Goal: Task Accomplishment & Management: Use online tool/utility

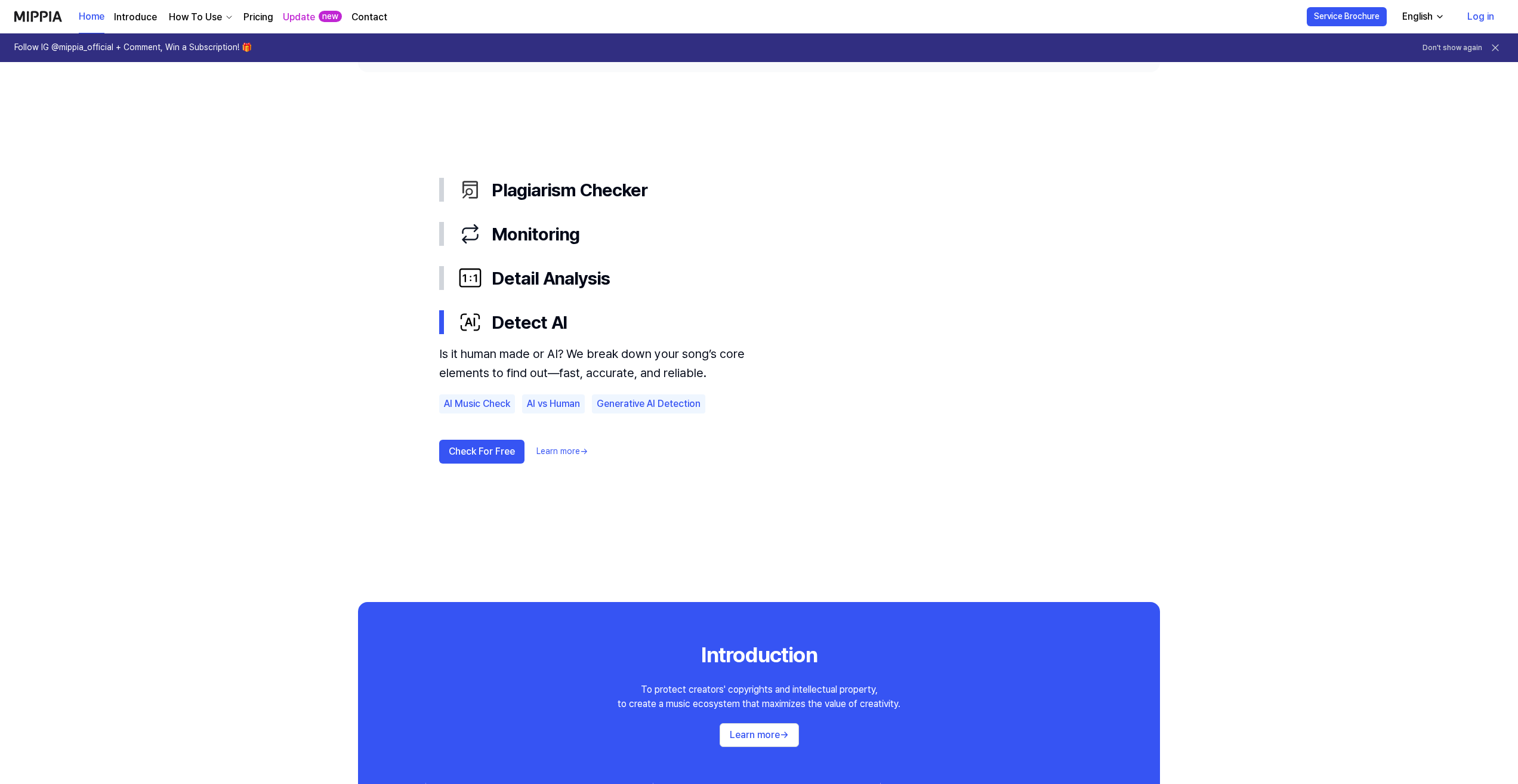
scroll to position [597, 0]
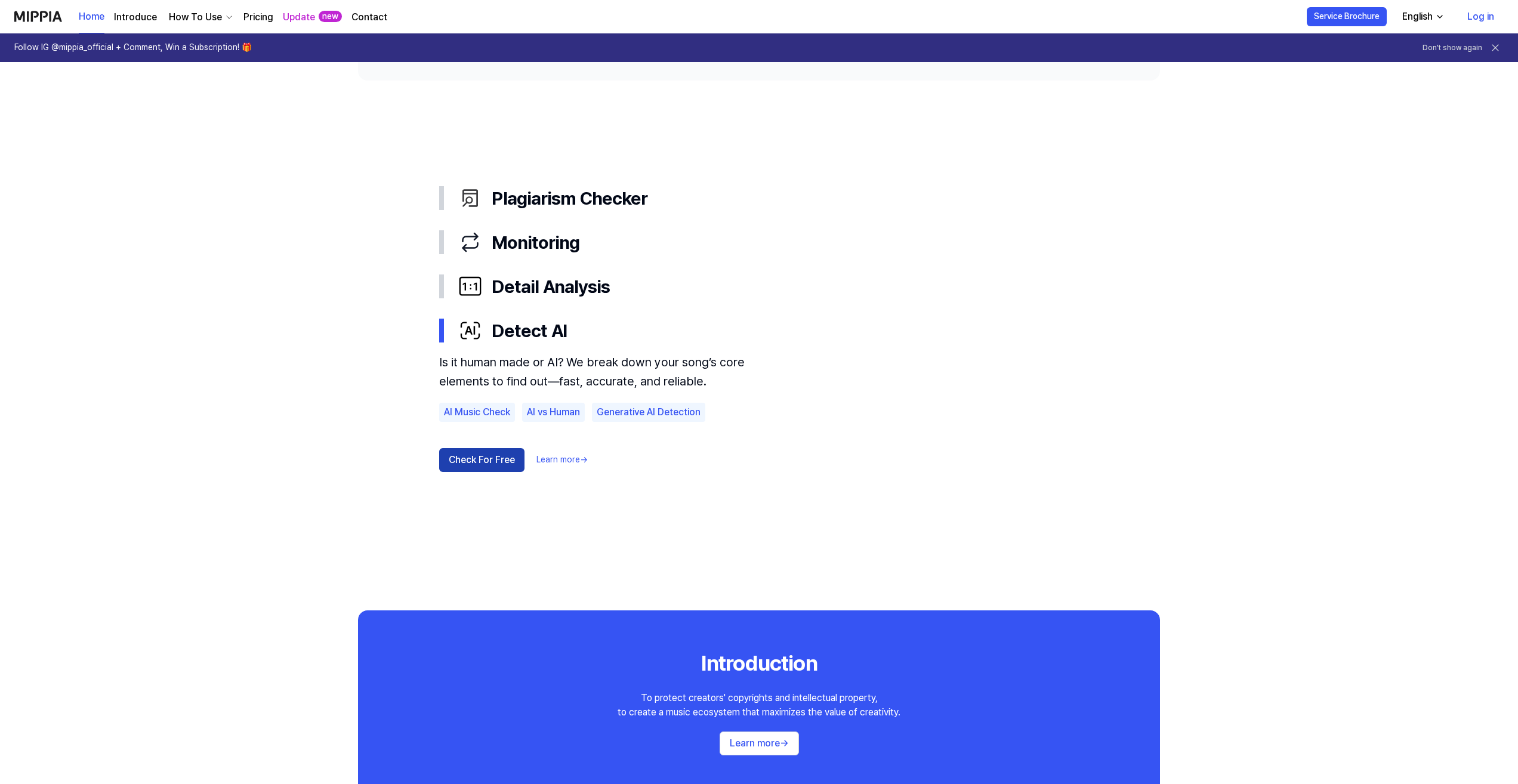
click at [470, 464] on button "Check For Free" at bounding box center [482, 460] width 85 height 24
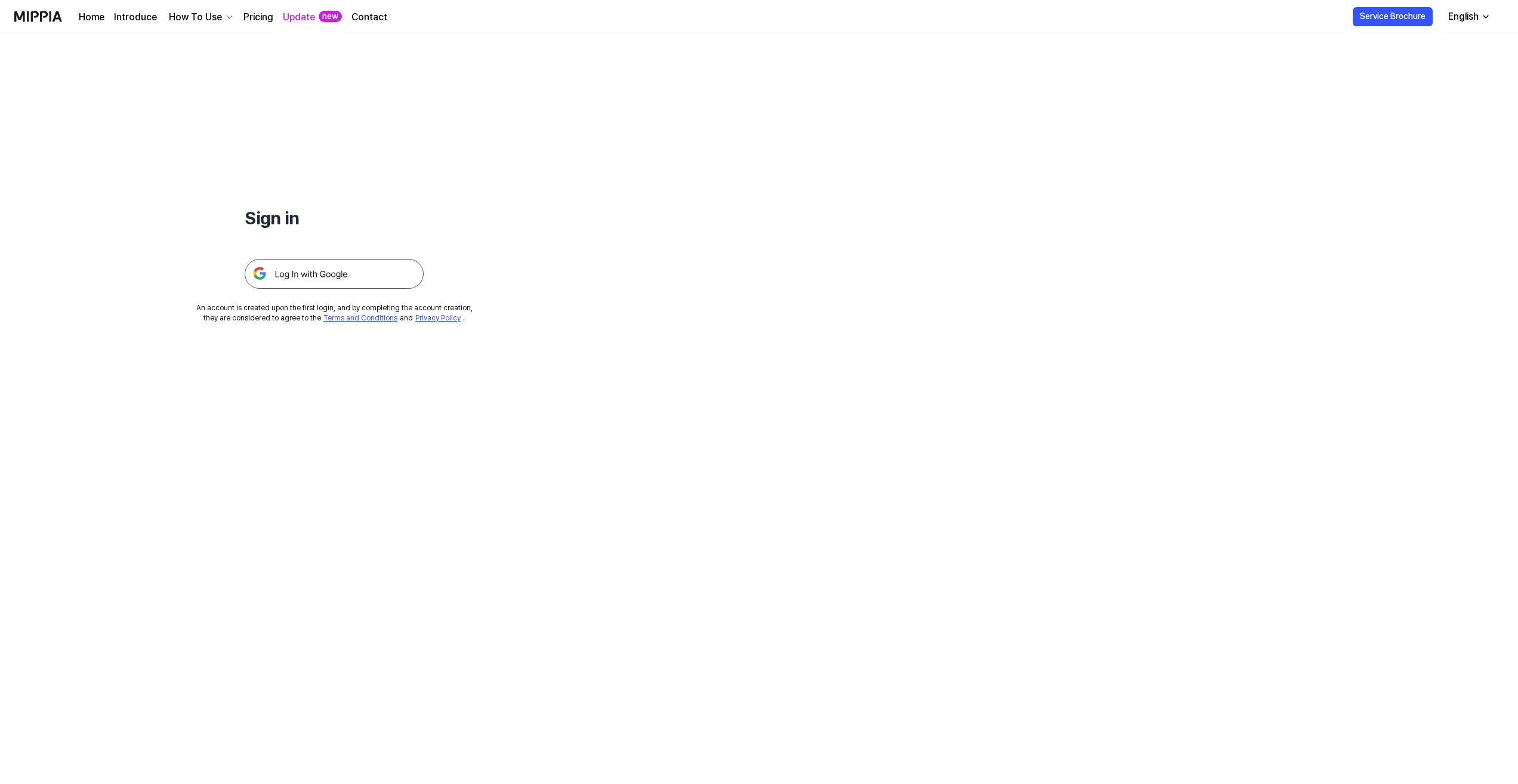
click at [337, 269] on img at bounding box center [334, 273] width 179 height 30
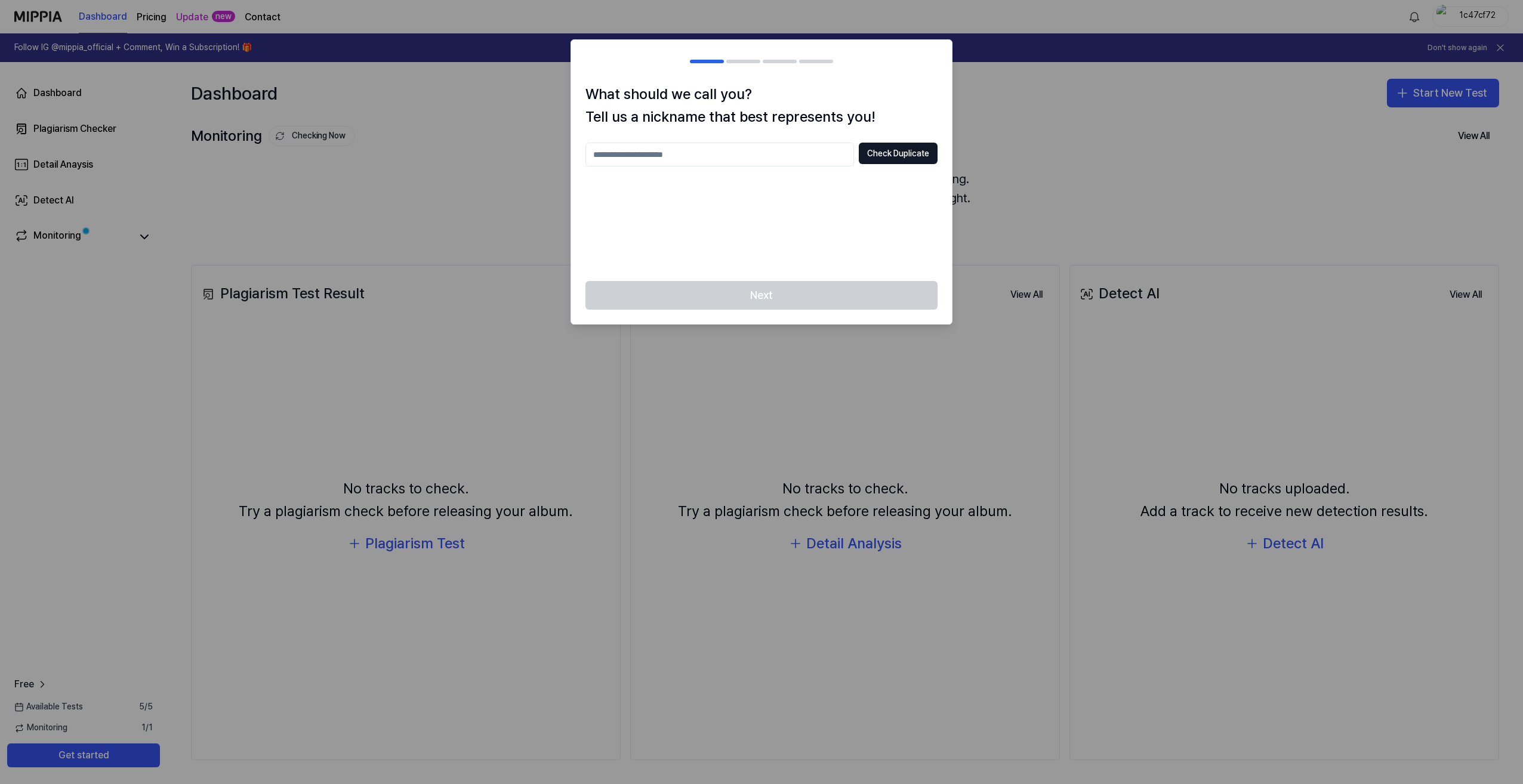
click at [498, 192] on div at bounding box center [762, 392] width 1523 height 784
click at [655, 156] on input "text" at bounding box center [719, 155] width 268 height 24
type input "******"
click at [905, 150] on button "Check Duplicate" at bounding box center [898, 153] width 79 height 21
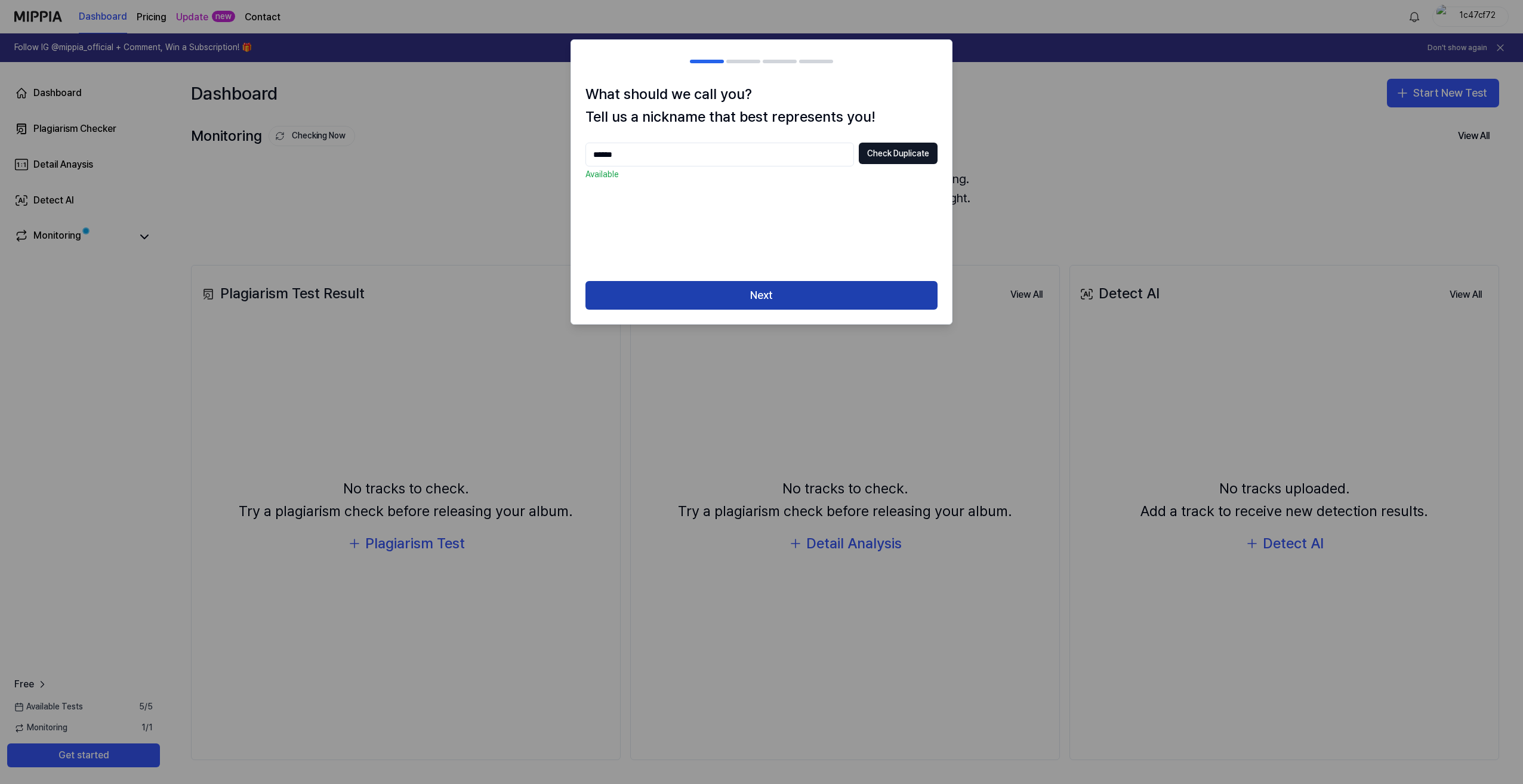
click at [769, 290] on button "Next" at bounding box center [762, 295] width 352 height 29
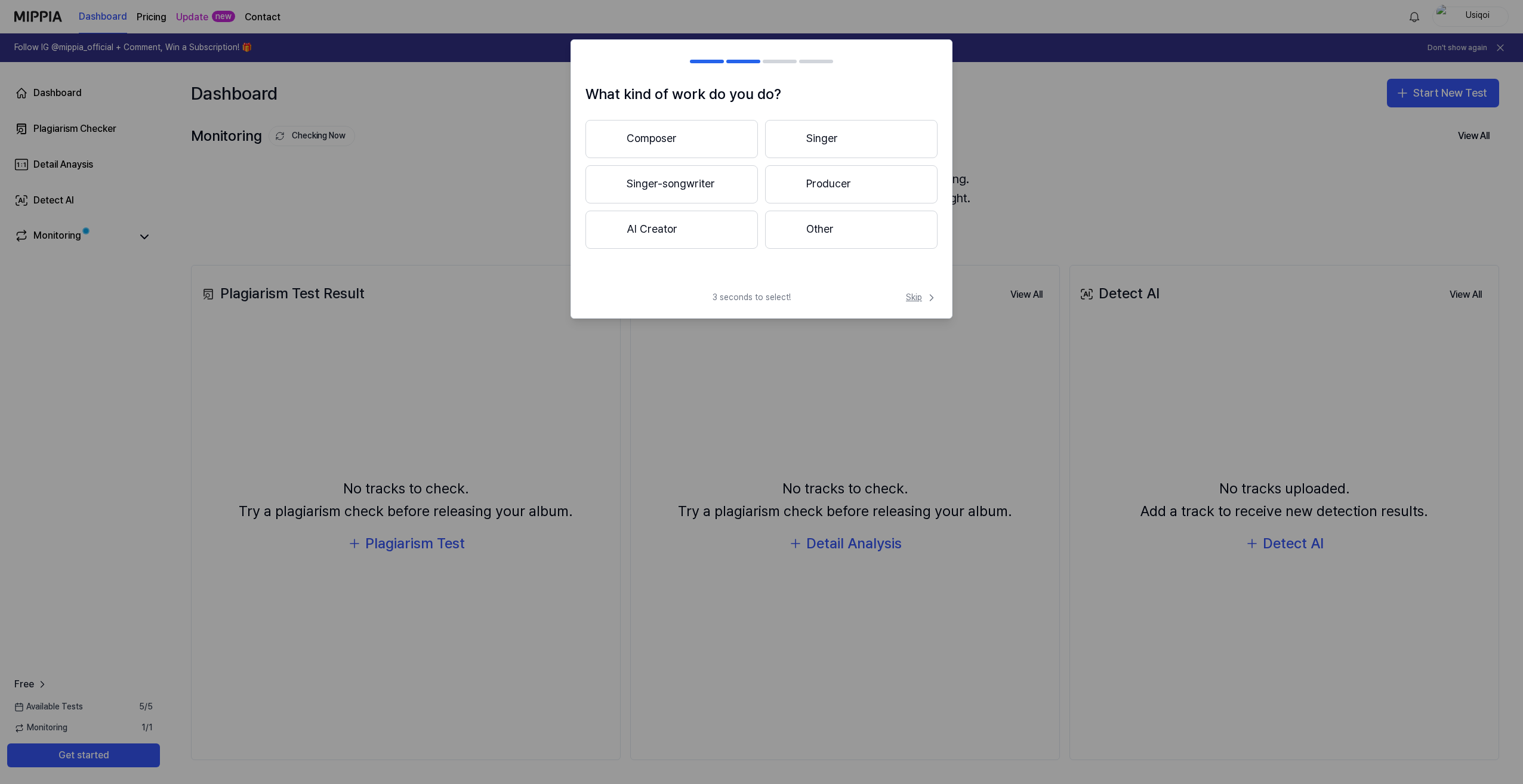
click at [915, 298] on span "Skip" at bounding box center [922, 297] width 31 height 12
click at [925, 283] on icon at bounding box center [930, 285] width 14 height 14
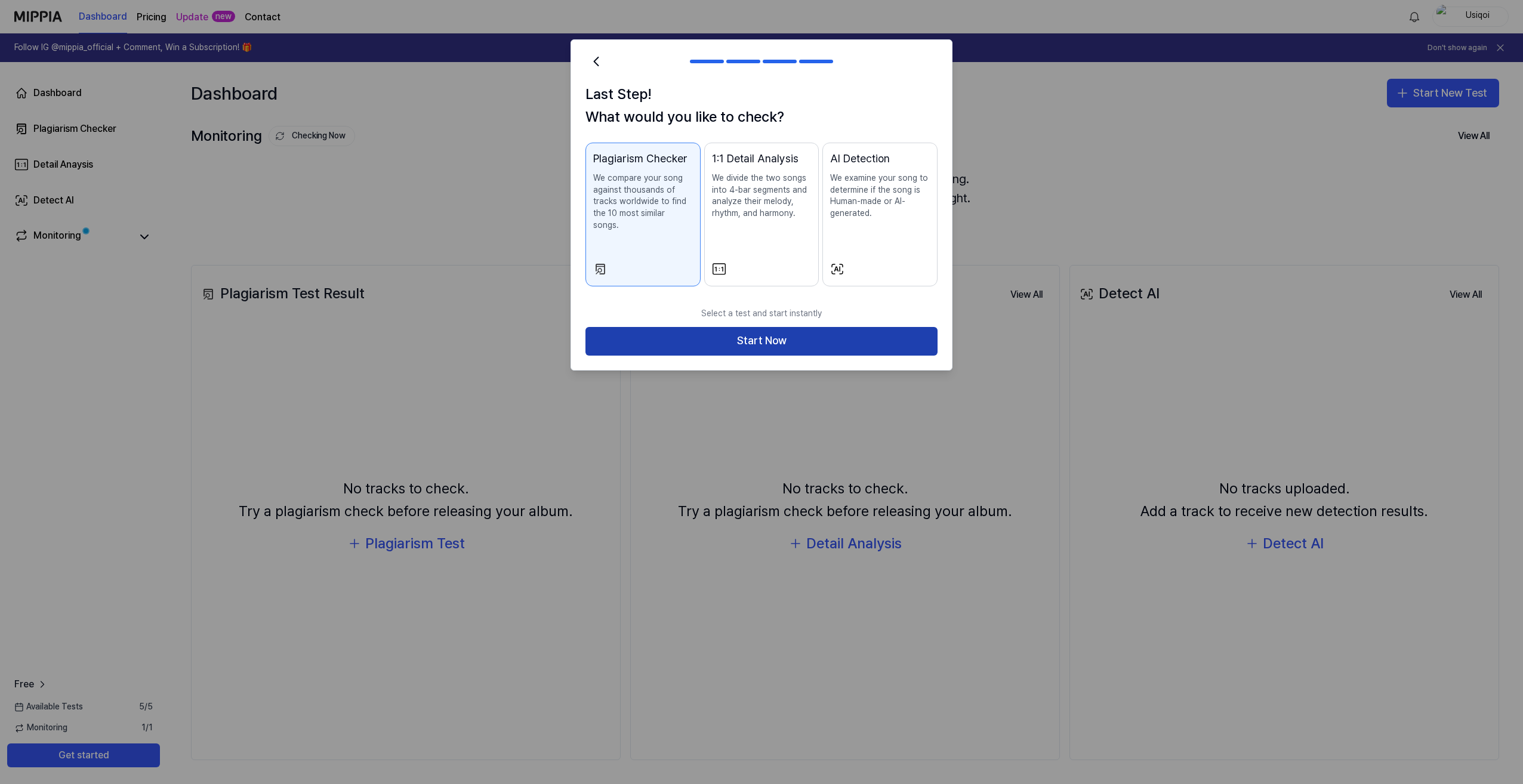
click at [768, 334] on button "Start Now" at bounding box center [762, 341] width 352 height 29
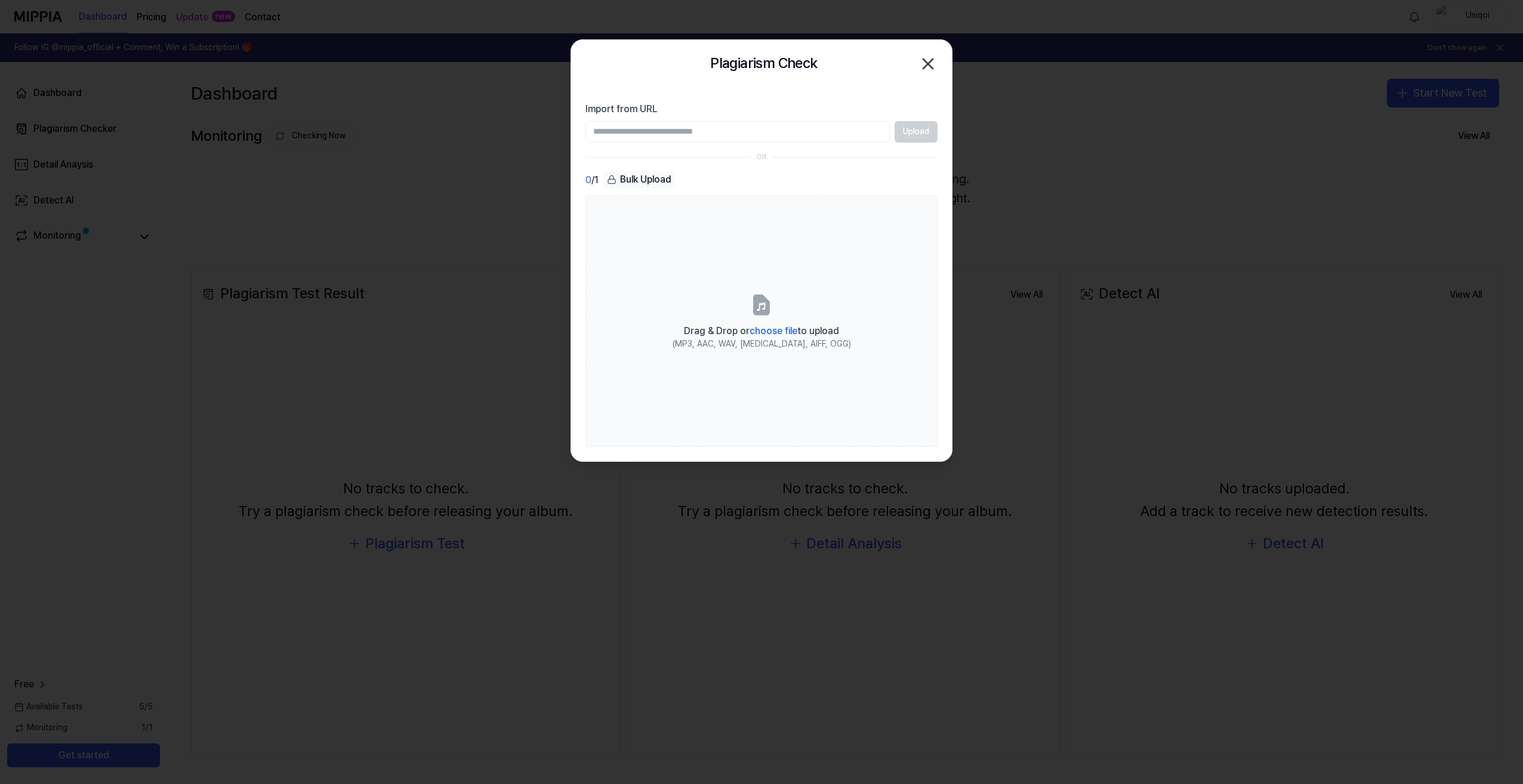
click at [687, 131] on input "Import from URL" at bounding box center [738, 132] width 304 height 21
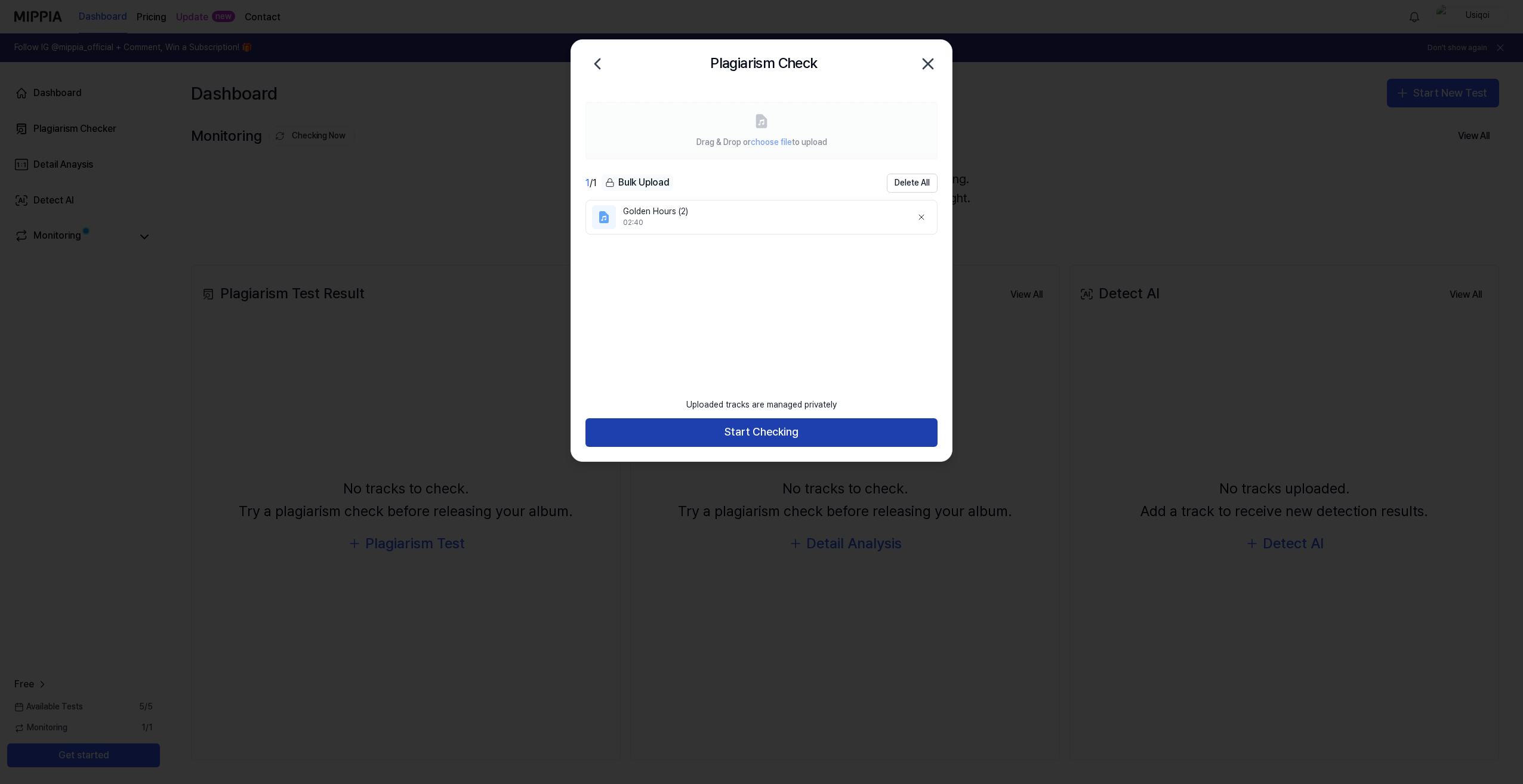
click at [777, 433] on button "Start Checking" at bounding box center [762, 433] width 352 height 29
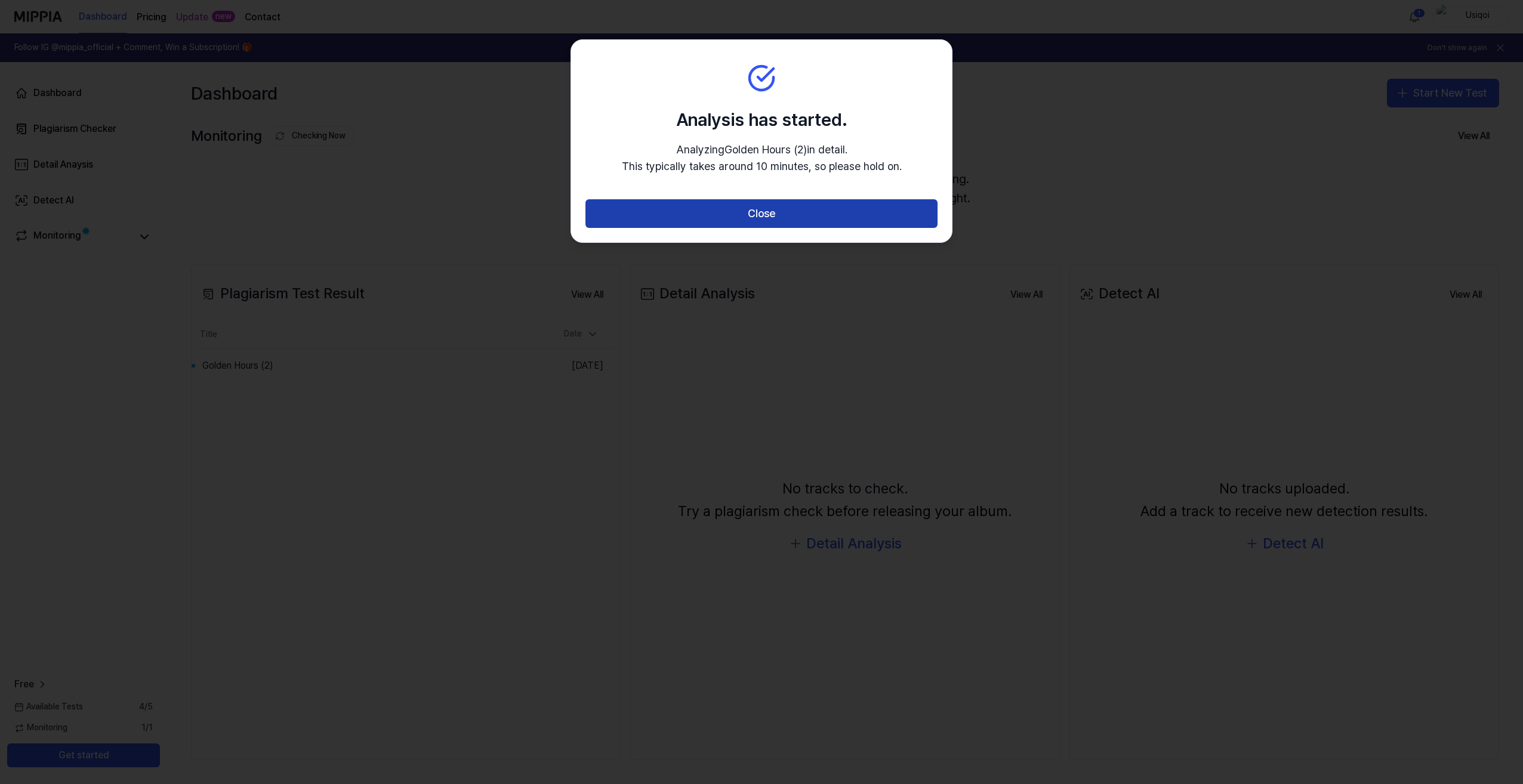
click at [768, 212] on button "Close" at bounding box center [762, 214] width 352 height 29
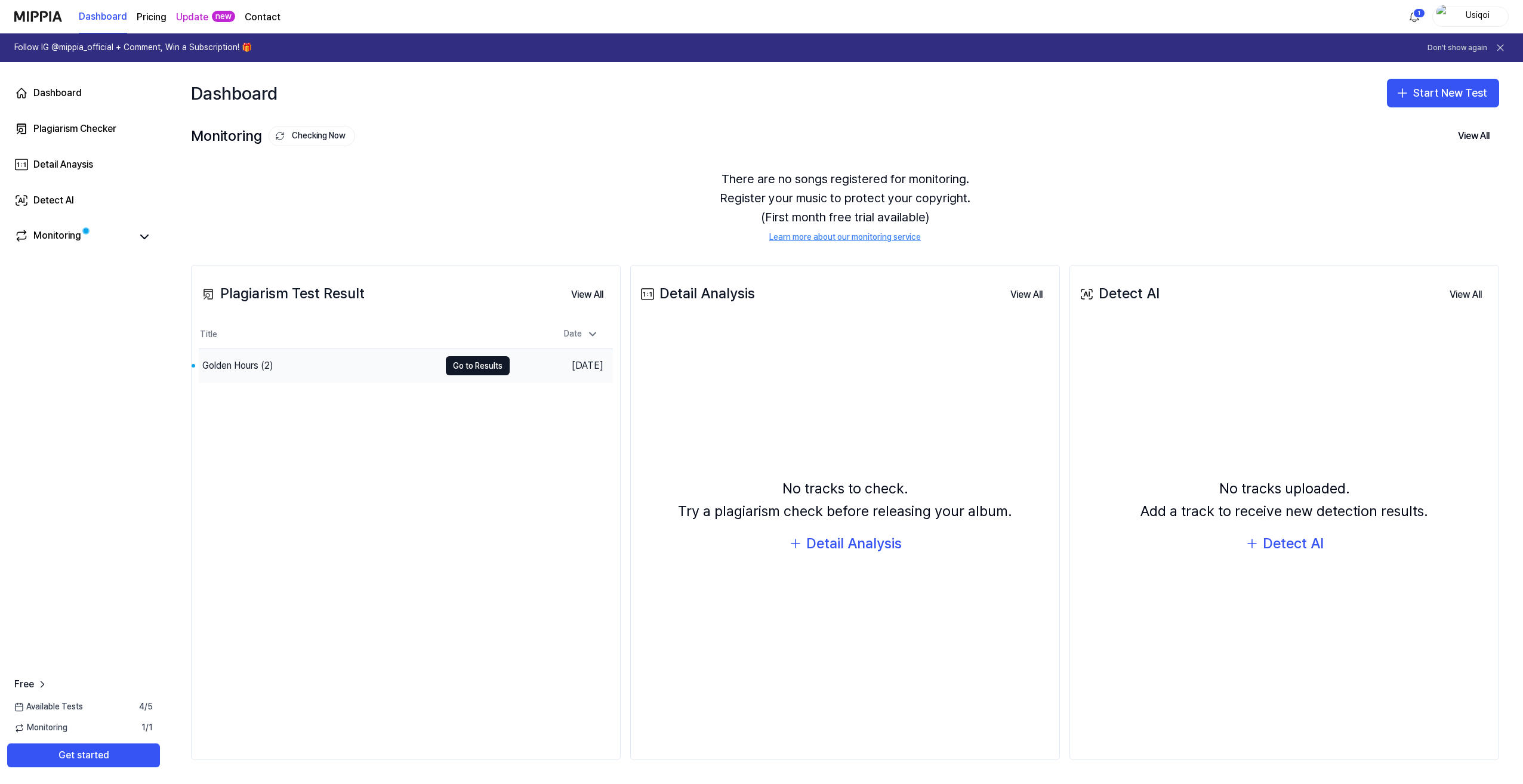
click at [330, 370] on div "Golden Hours (2)" at bounding box center [319, 366] width 241 height 33
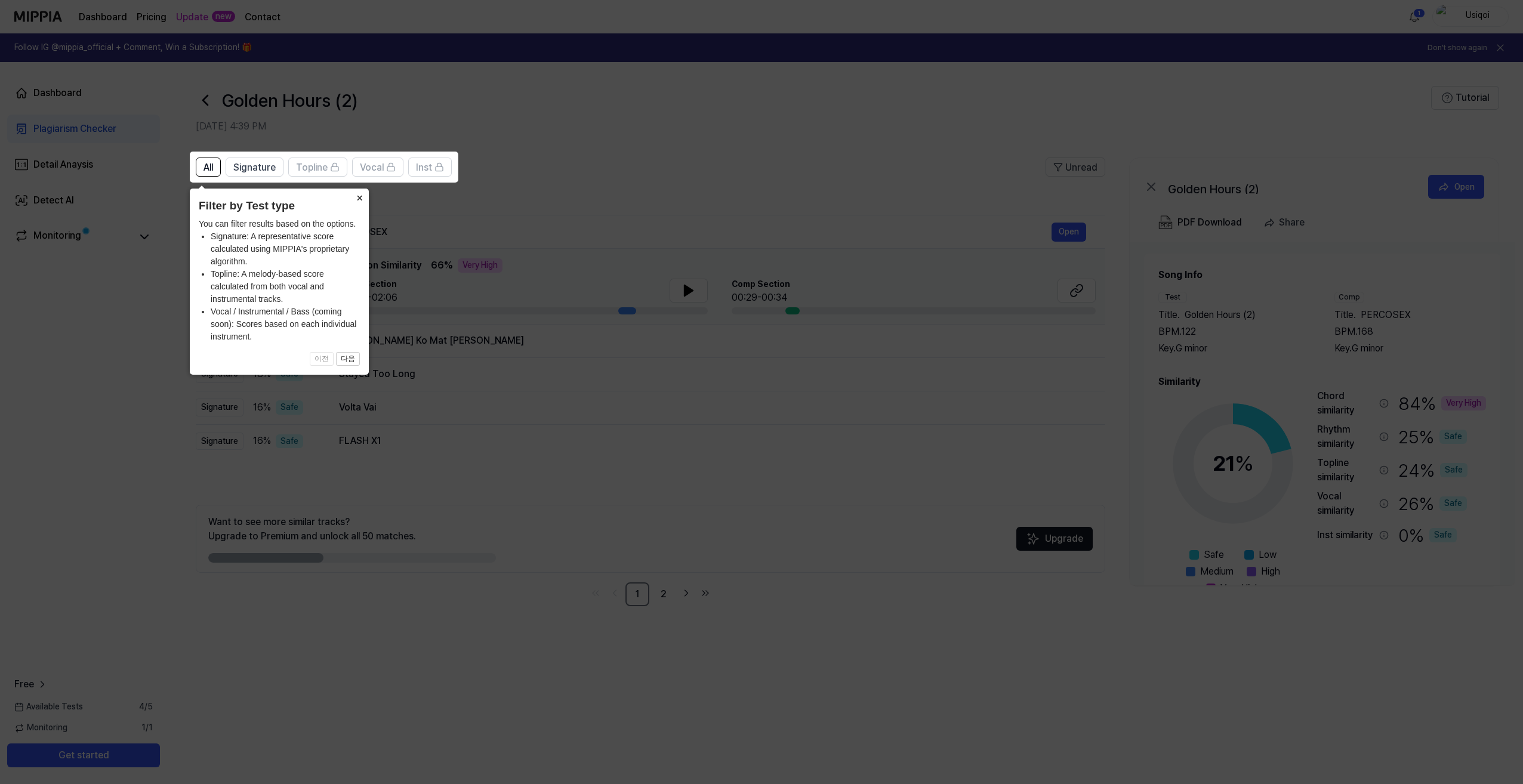
click at [357, 195] on button "×" at bounding box center [359, 197] width 19 height 17
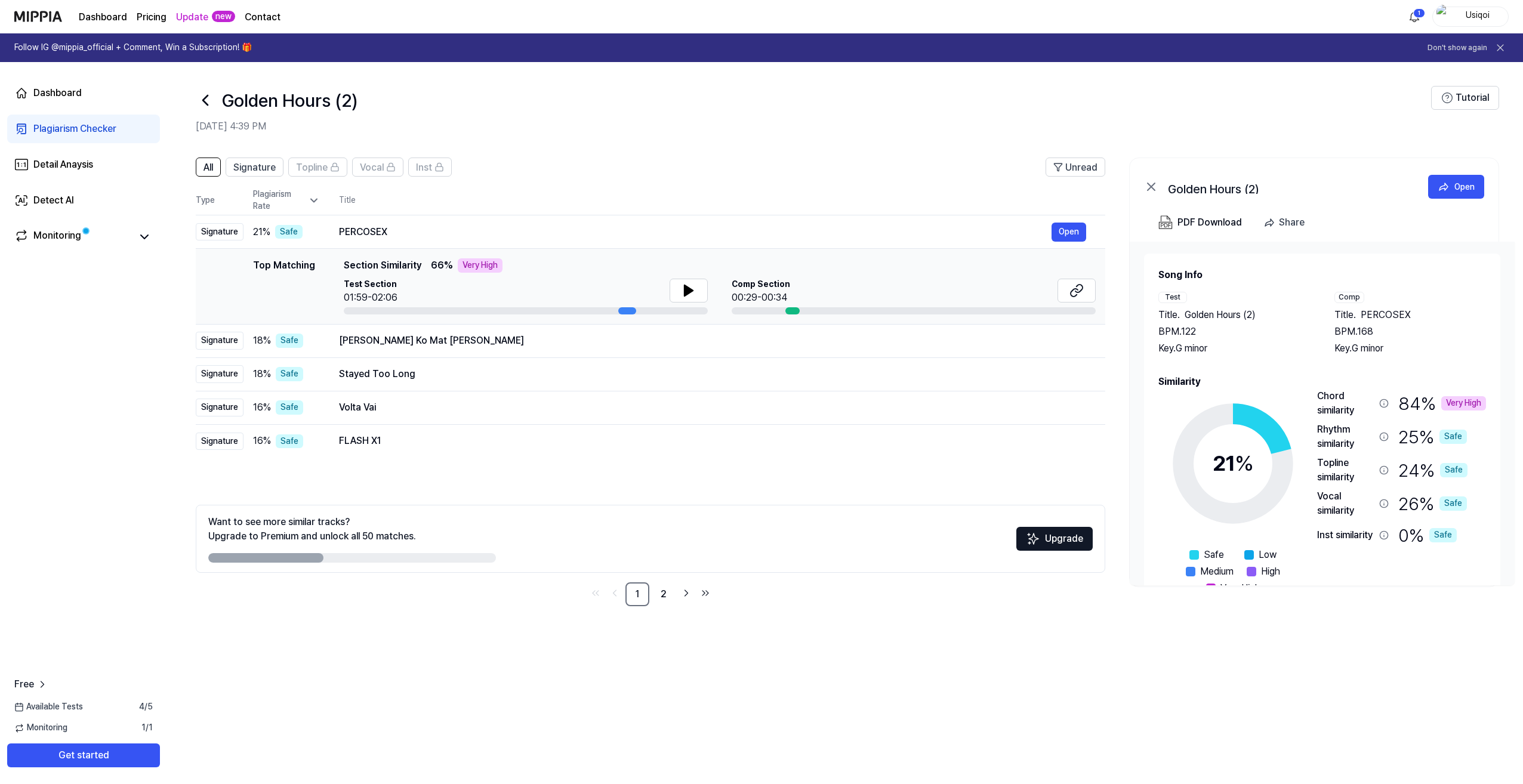
click at [135, 368] on div "Dashboard Plagiarism Checker Detail Anaysis Detect AI Monitoring Free Available…" at bounding box center [84, 423] width 167 height 722
click at [691, 290] on icon at bounding box center [688, 290] width 8 height 11
click at [682, 288] on icon at bounding box center [689, 290] width 14 height 14
click at [803, 310] on div at bounding box center [913, 310] width 364 height 7
click at [504, 340] on div "Kanha Ghuman Ko Mat Jaaye Charala Meri Gaiya" at bounding box center [695, 340] width 712 height 14
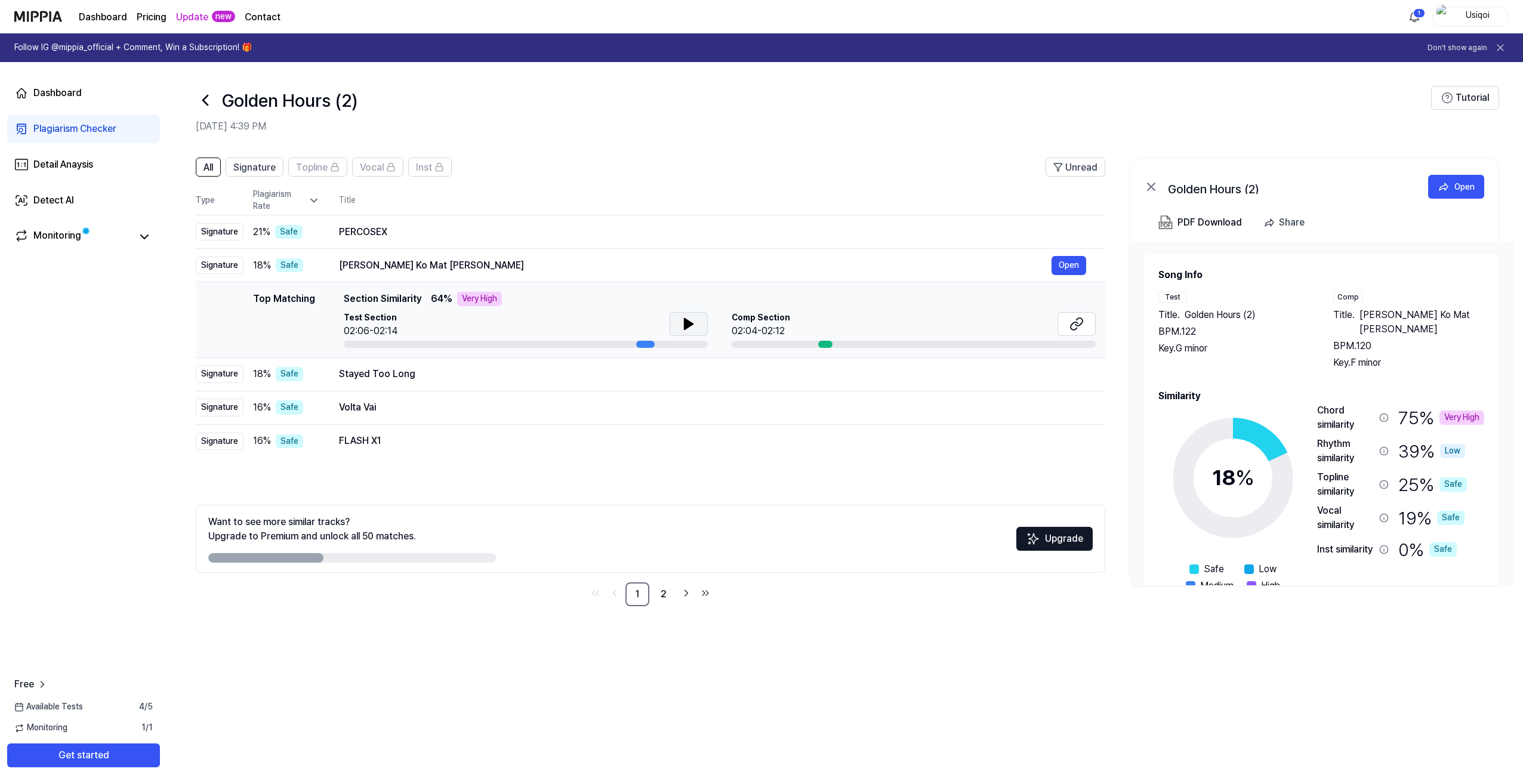
click at [679, 324] on button at bounding box center [689, 324] width 38 height 24
click at [691, 329] on icon at bounding box center [691, 324] width 3 height 9
click at [606, 268] on div "Kanha Ghuman Ko Mat Jaaye Charala Meri Gaiya" at bounding box center [695, 265] width 712 height 14
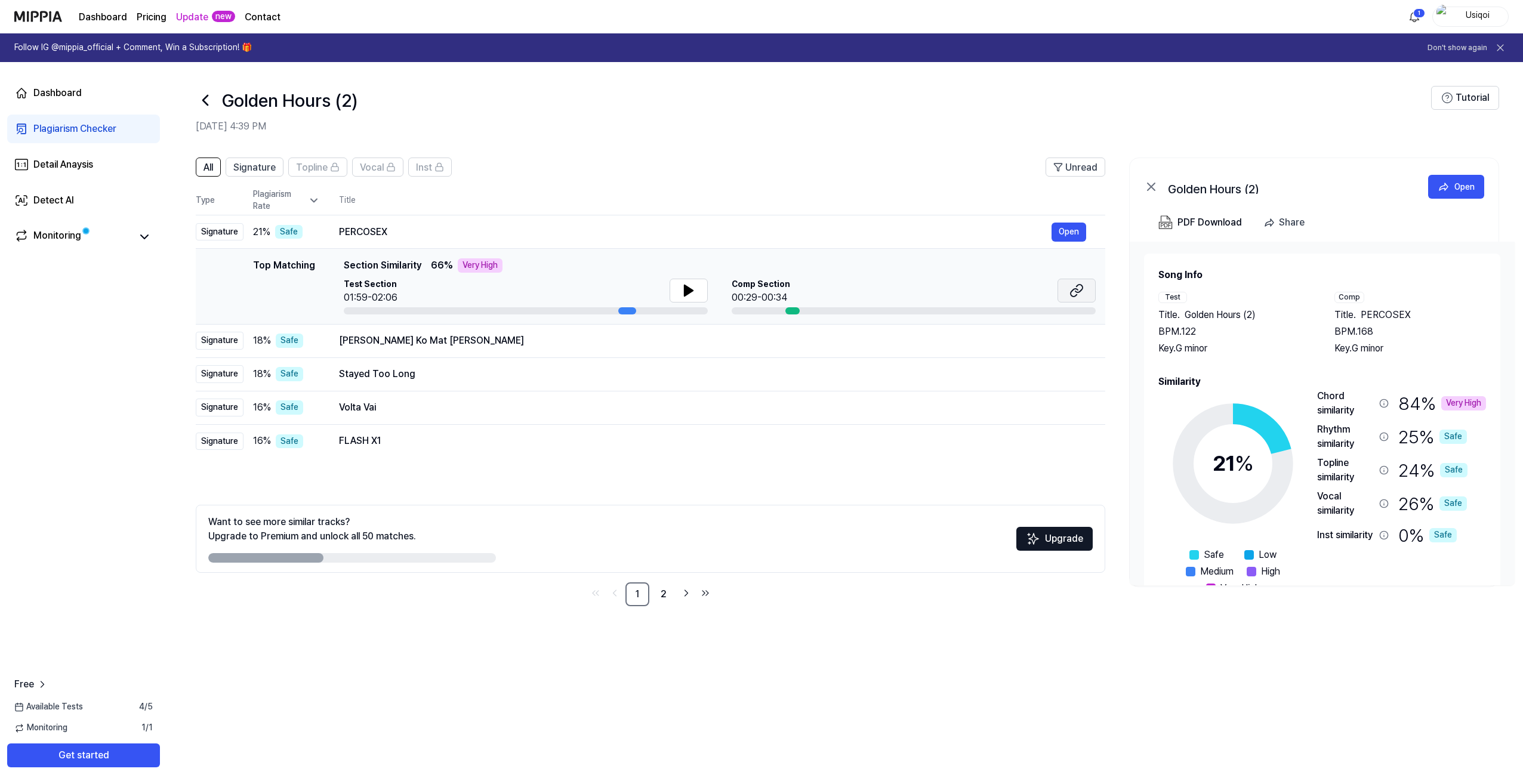
click at [1068, 286] on button at bounding box center [1076, 291] width 38 height 24
click at [368, 378] on div "Stayed Too Long" at bounding box center [695, 374] width 712 height 14
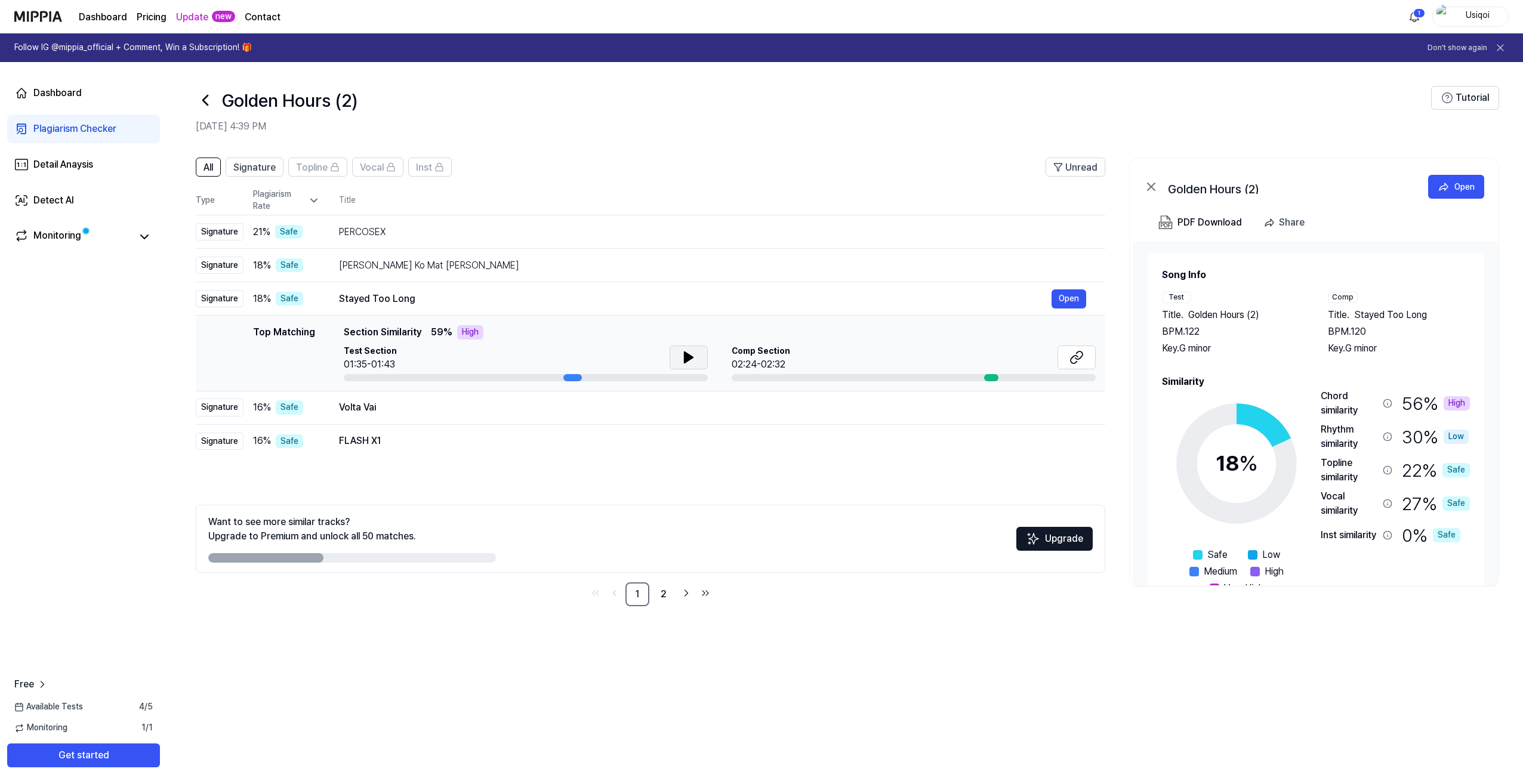
click at [684, 356] on icon at bounding box center [688, 357] width 8 height 11
click at [687, 353] on icon at bounding box center [689, 357] width 14 height 14
click at [1064, 349] on button at bounding box center [1076, 357] width 38 height 24
click at [368, 408] on div "Volta Vai" at bounding box center [695, 407] width 712 height 14
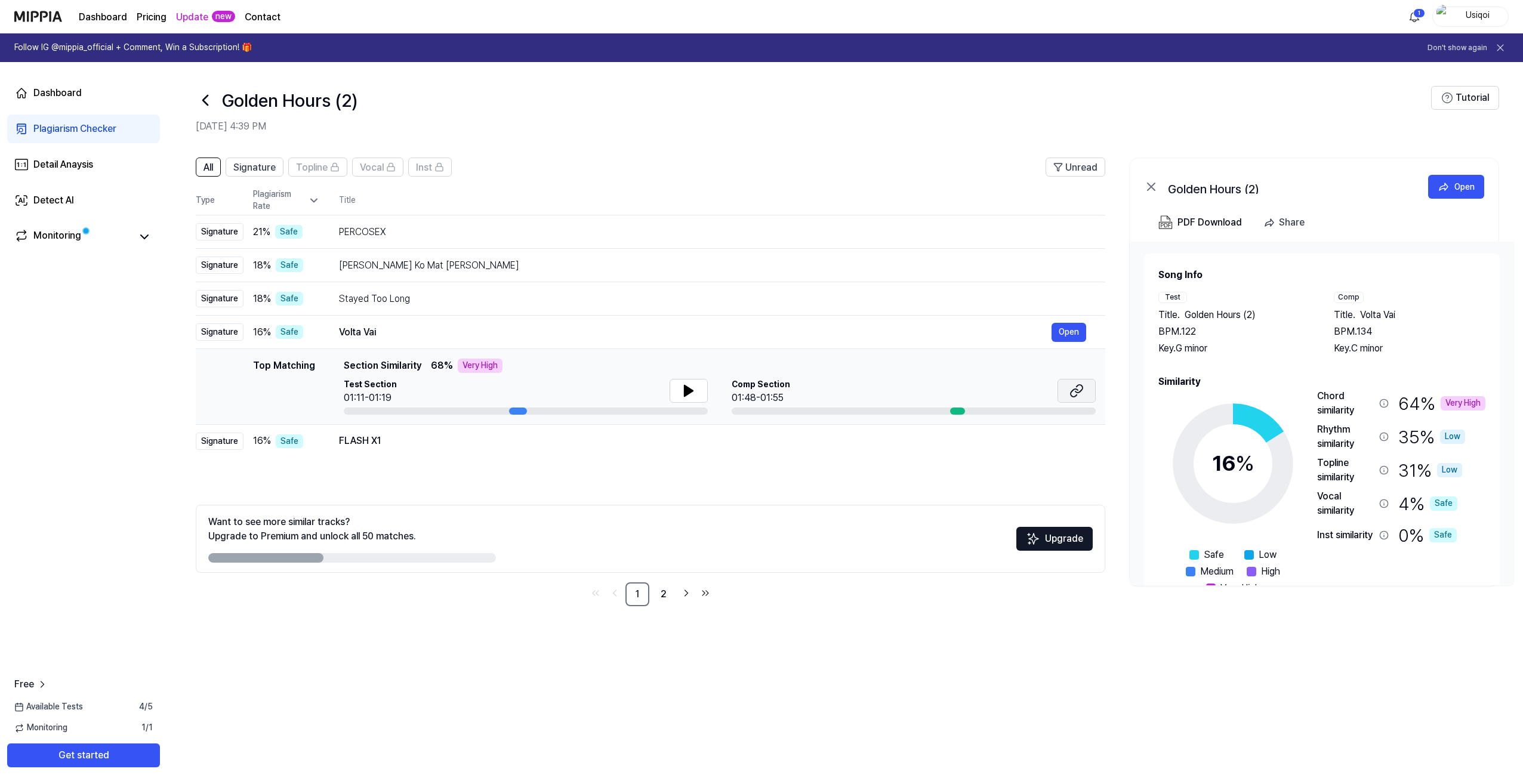
click at [1066, 389] on button at bounding box center [1076, 391] width 38 height 24
click at [395, 238] on div "PERCOSEX" at bounding box center [695, 232] width 712 height 14
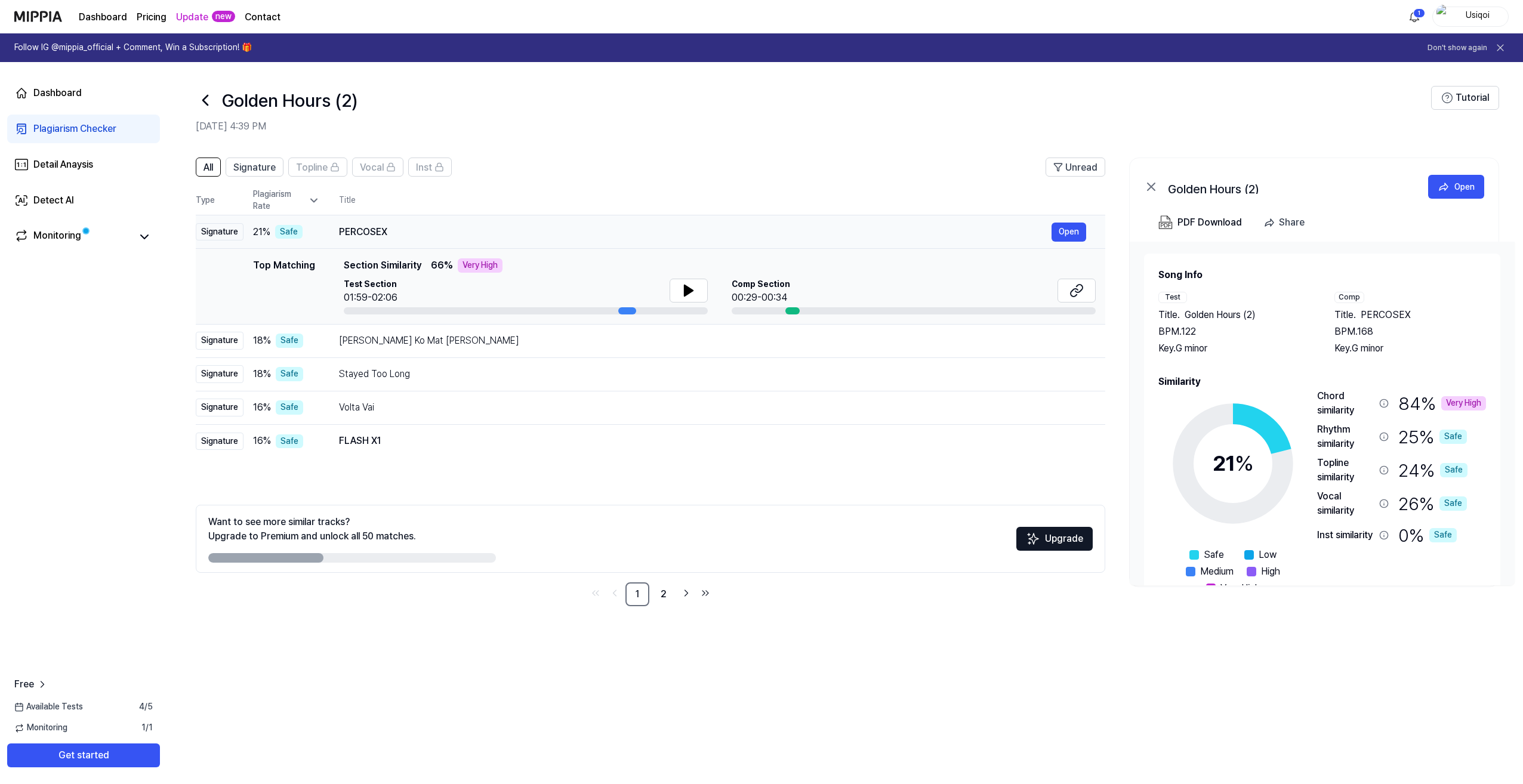
click at [314, 233] on div "21 % Safe" at bounding box center [287, 232] width 67 height 14
click at [334, 341] on td "Kanha Ghuman Ko Mat Jaaye Charala Meri Gaiya Open" at bounding box center [712, 340] width 785 height 33
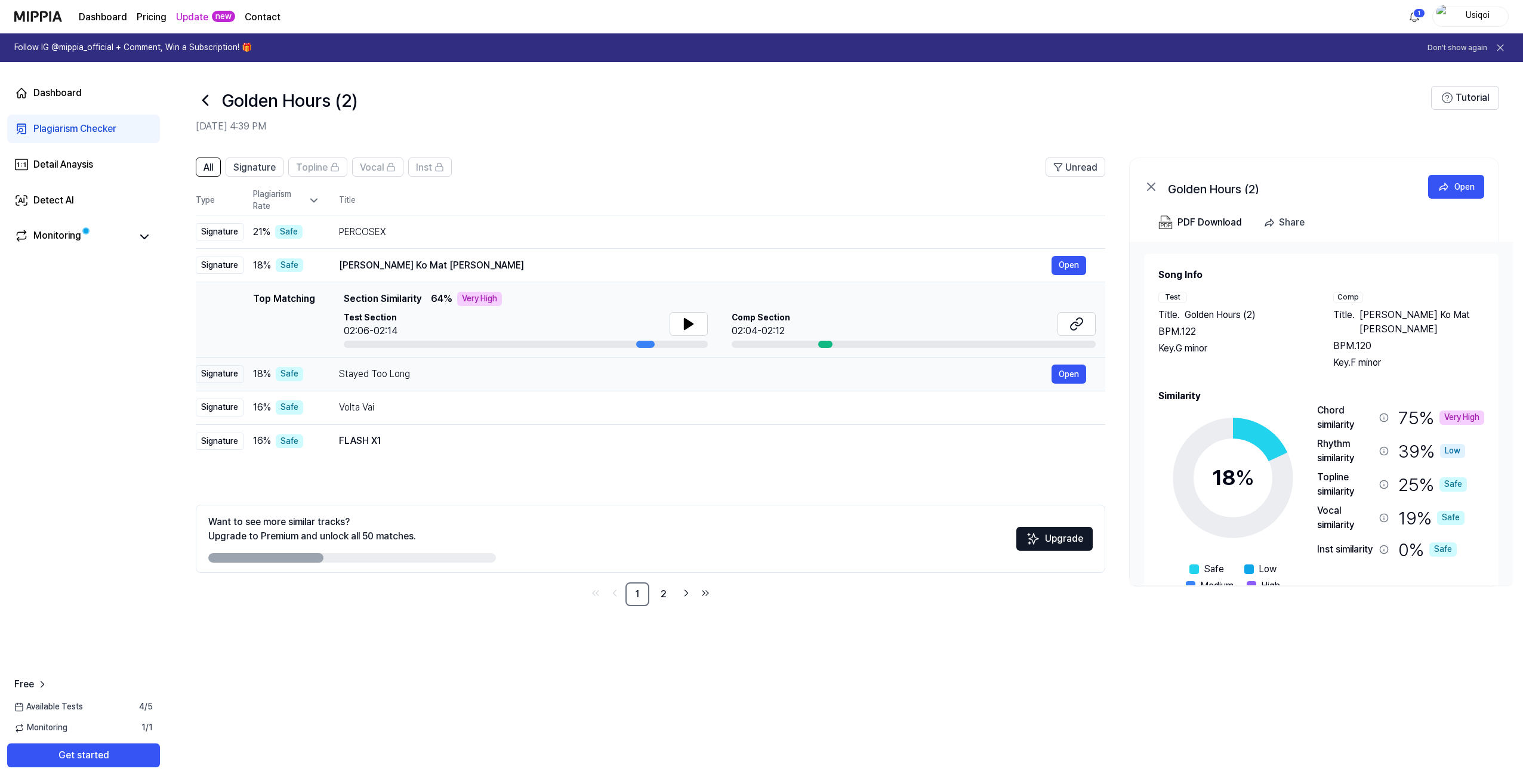
click at [346, 378] on div "Stayed Too Long" at bounding box center [695, 374] width 712 height 14
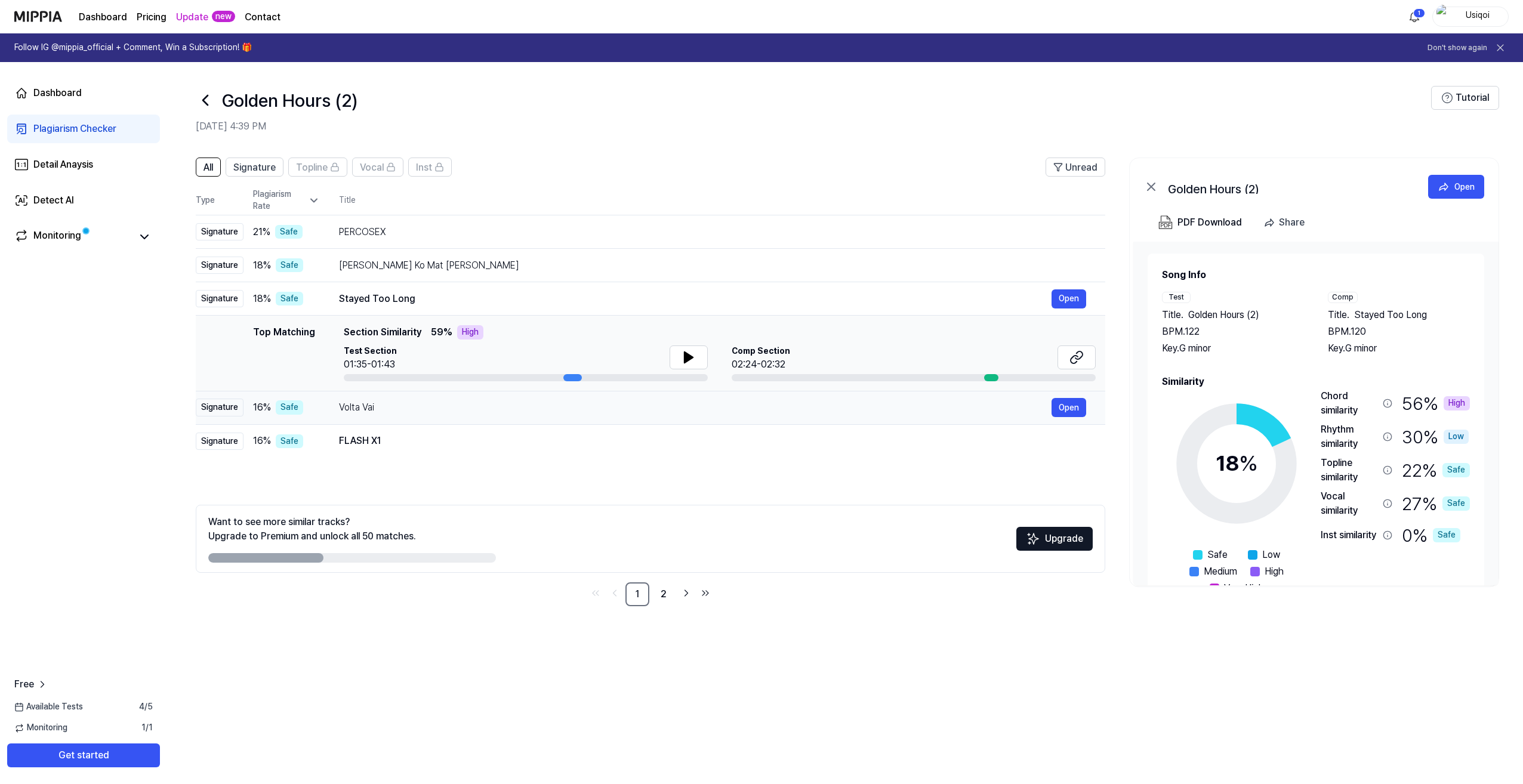
click at [358, 405] on div "Volta Vai" at bounding box center [695, 407] width 712 height 14
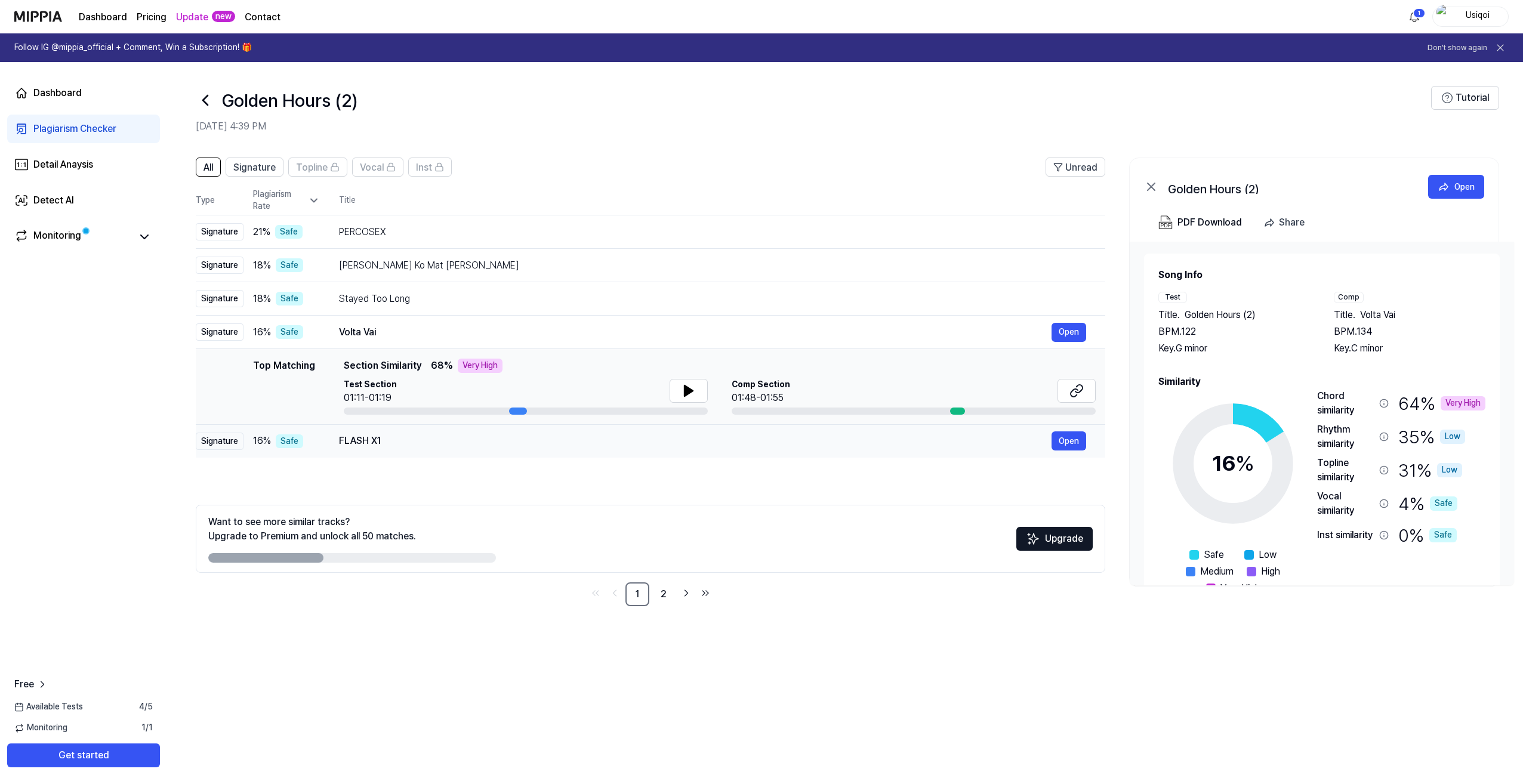
click at [344, 443] on div "FLASH X1" at bounding box center [695, 440] width 712 height 14
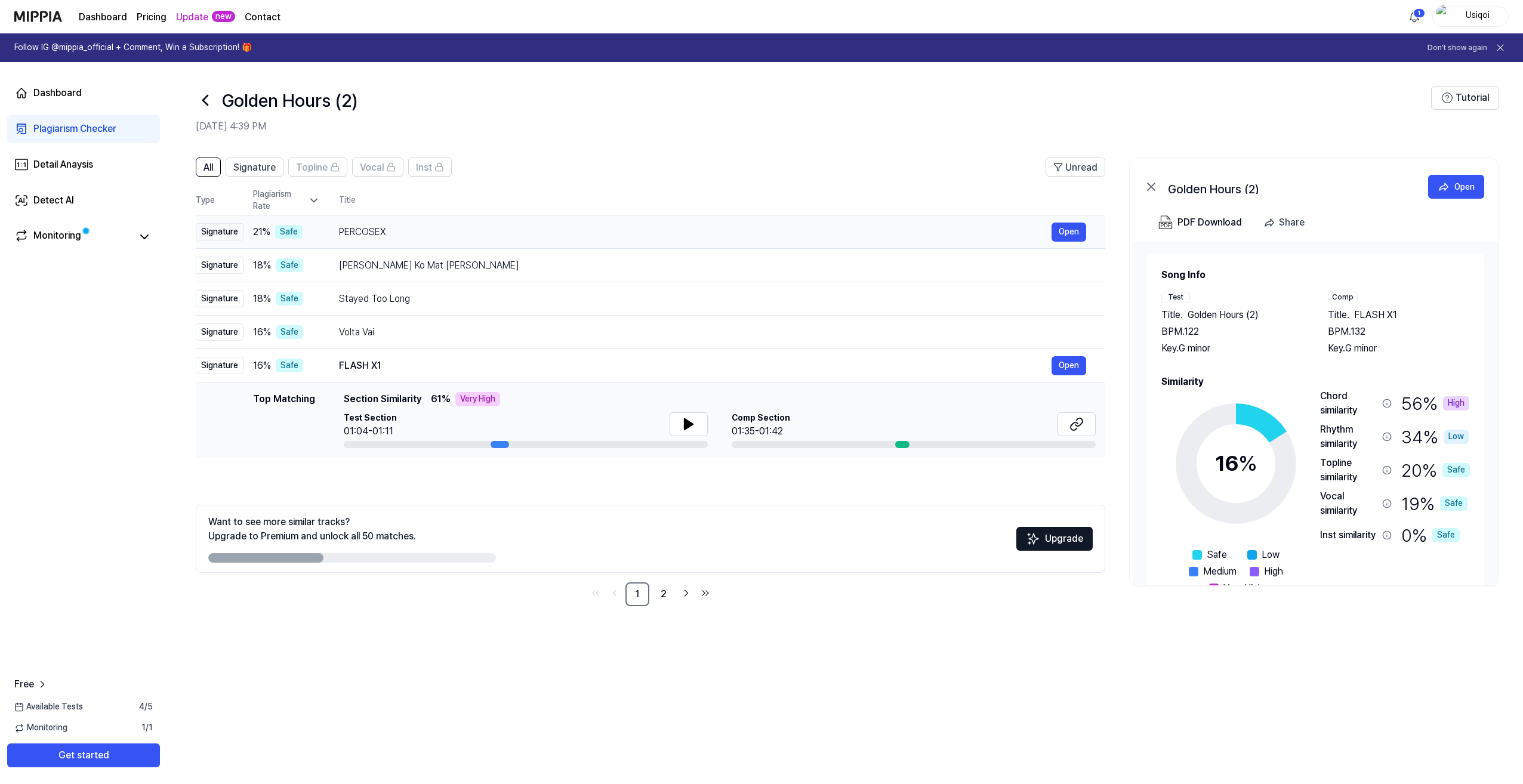
click at [407, 227] on div "PERCOSEX" at bounding box center [695, 232] width 712 height 14
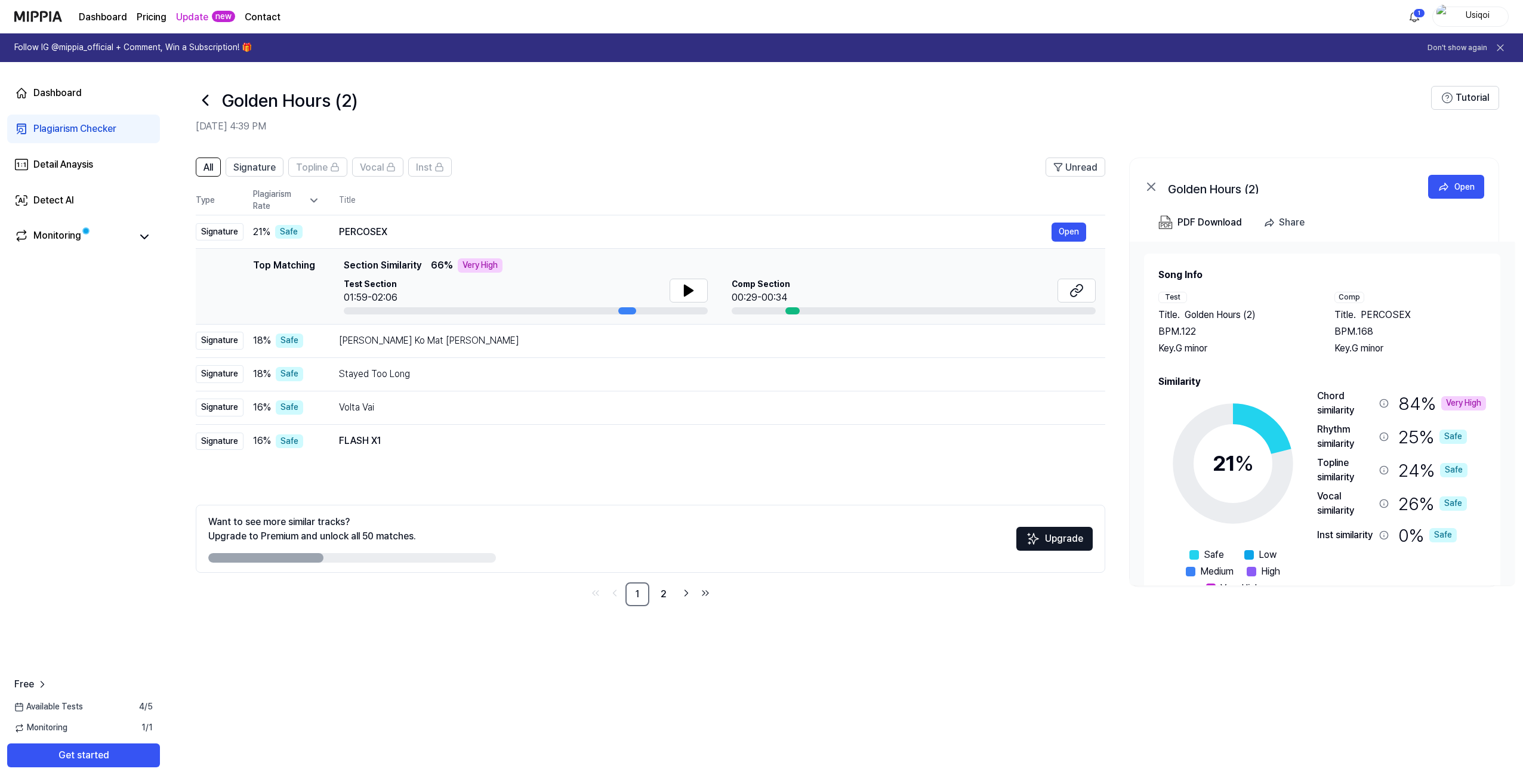
click at [150, 335] on div "Dashboard Plagiarism Checker Detail Anaysis Detect AI Monitoring Free Available…" at bounding box center [84, 423] width 167 height 722
click at [1152, 187] on icon at bounding box center [1151, 187] width 14 height 14
click at [74, 165] on div "Detail Anaysis" at bounding box center [63, 165] width 60 height 14
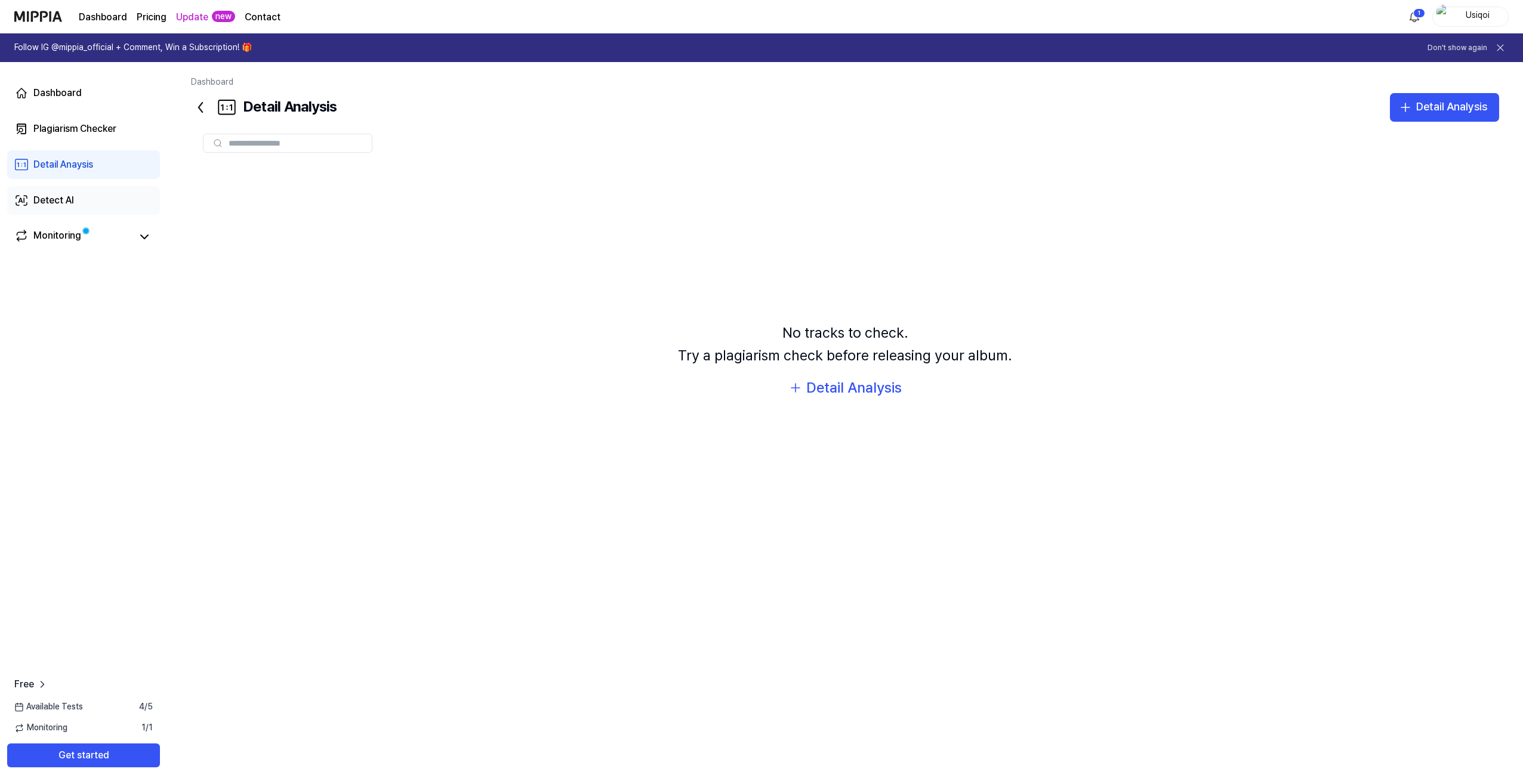
click at [61, 202] on div "Detect AI" at bounding box center [53, 200] width 41 height 14
click at [821, 385] on button "Detect AI" at bounding box center [844, 388] width 79 height 23
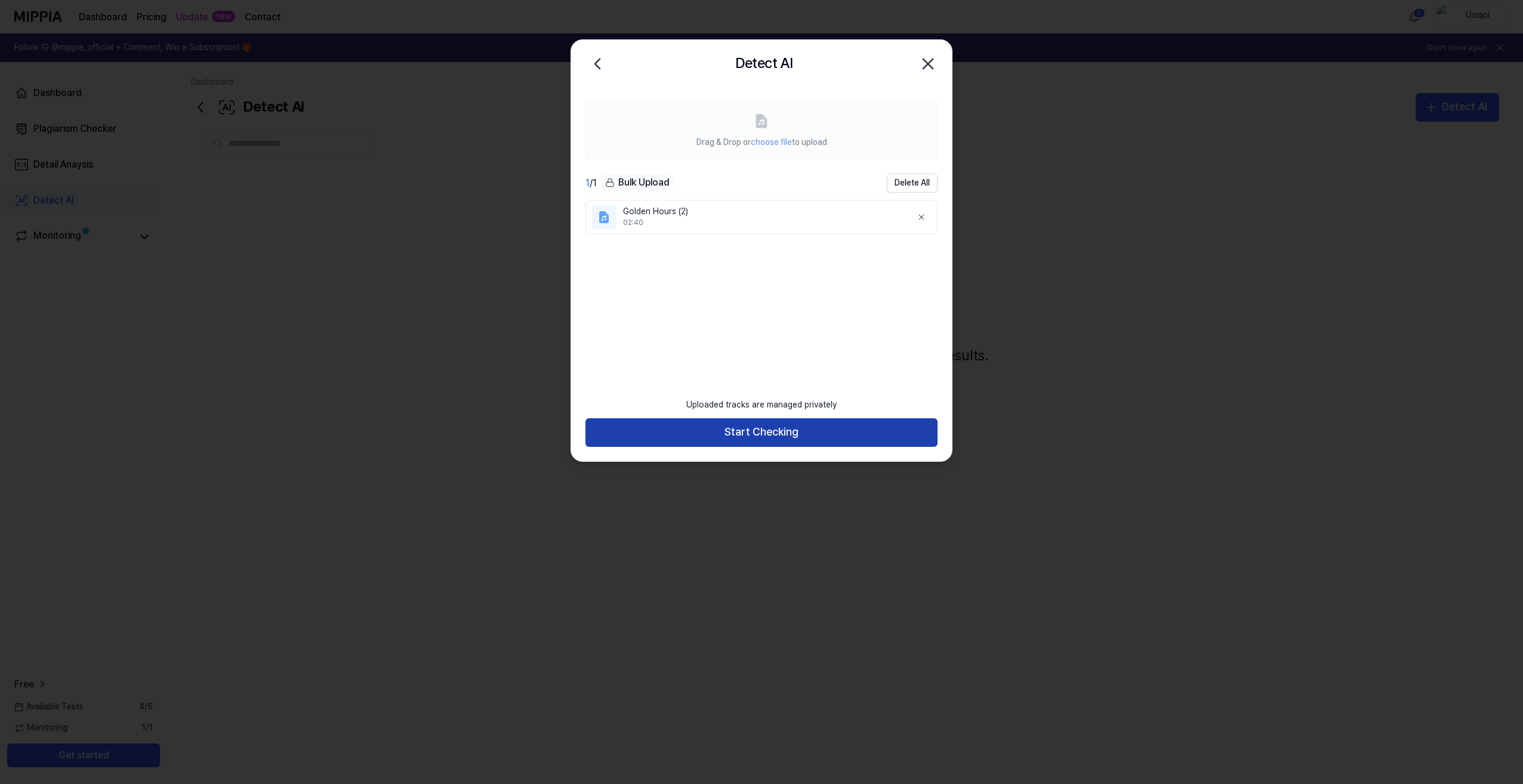
click at [751, 433] on button "Start Checking" at bounding box center [762, 433] width 352 height 29
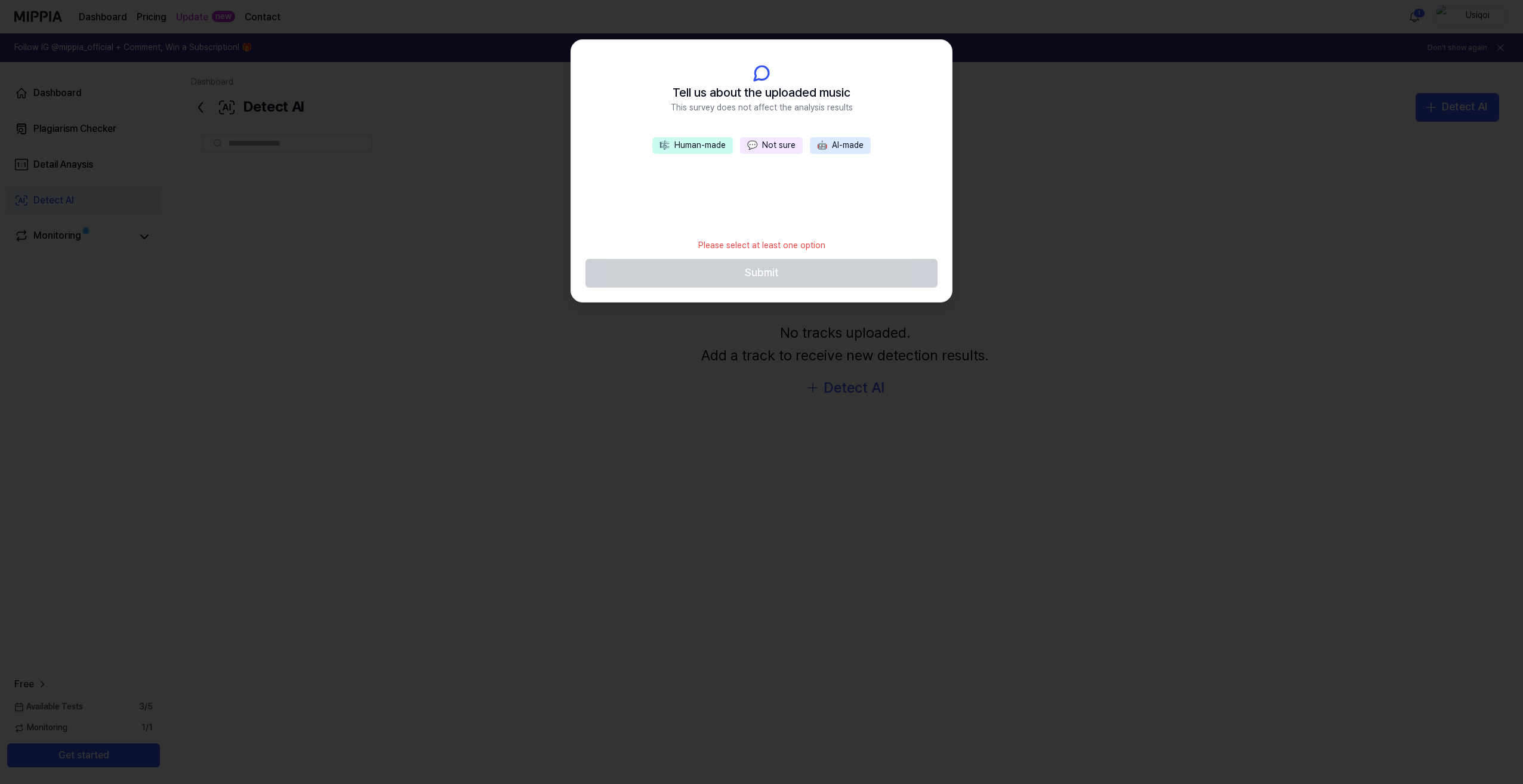
click at [779, 147] on button "💬 Not sure" at bounding box center [772, 145] width 63 height 17
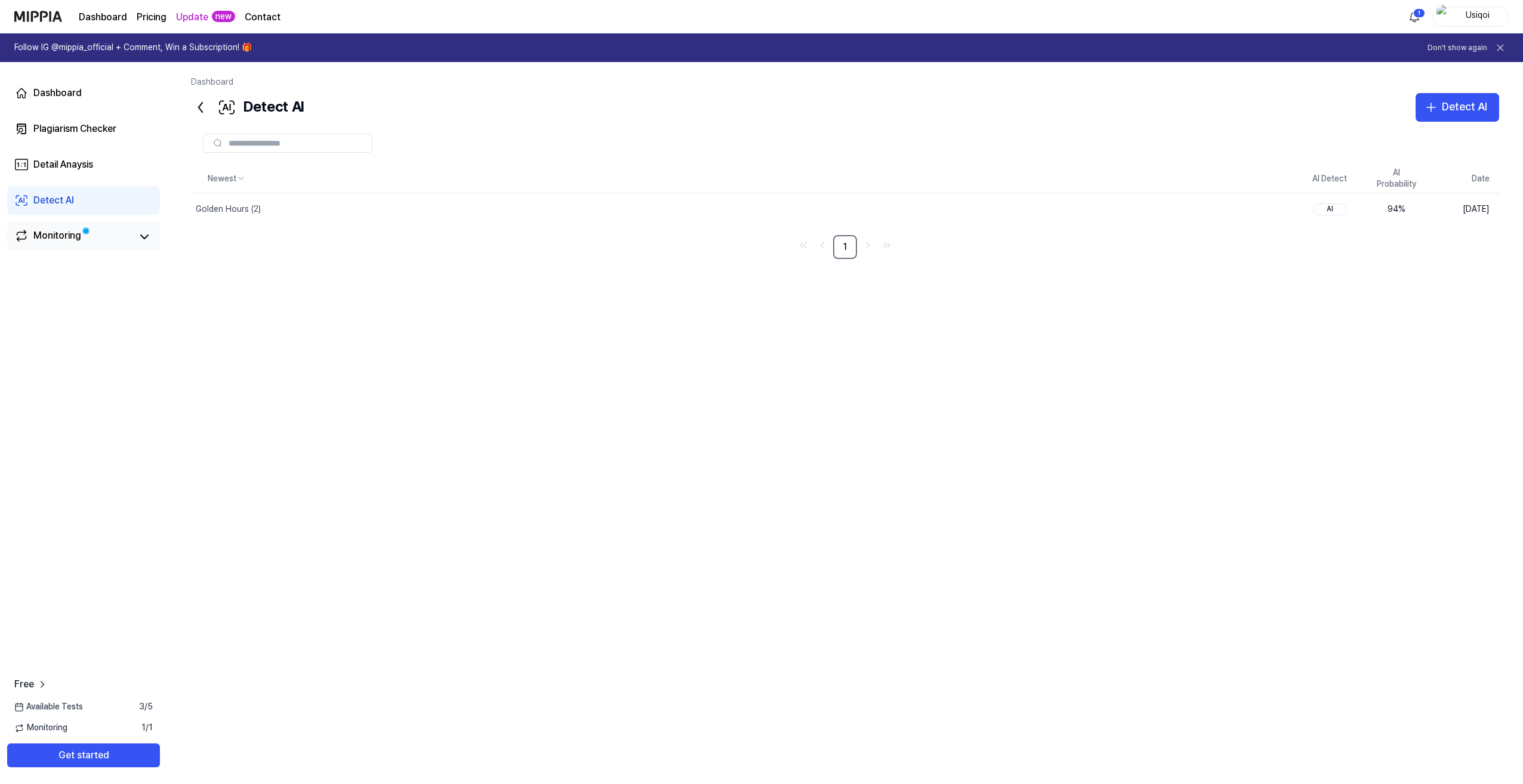
click at [97, 230] on link "Monitoring" at bounding box center [73, 237] width 117 height 17
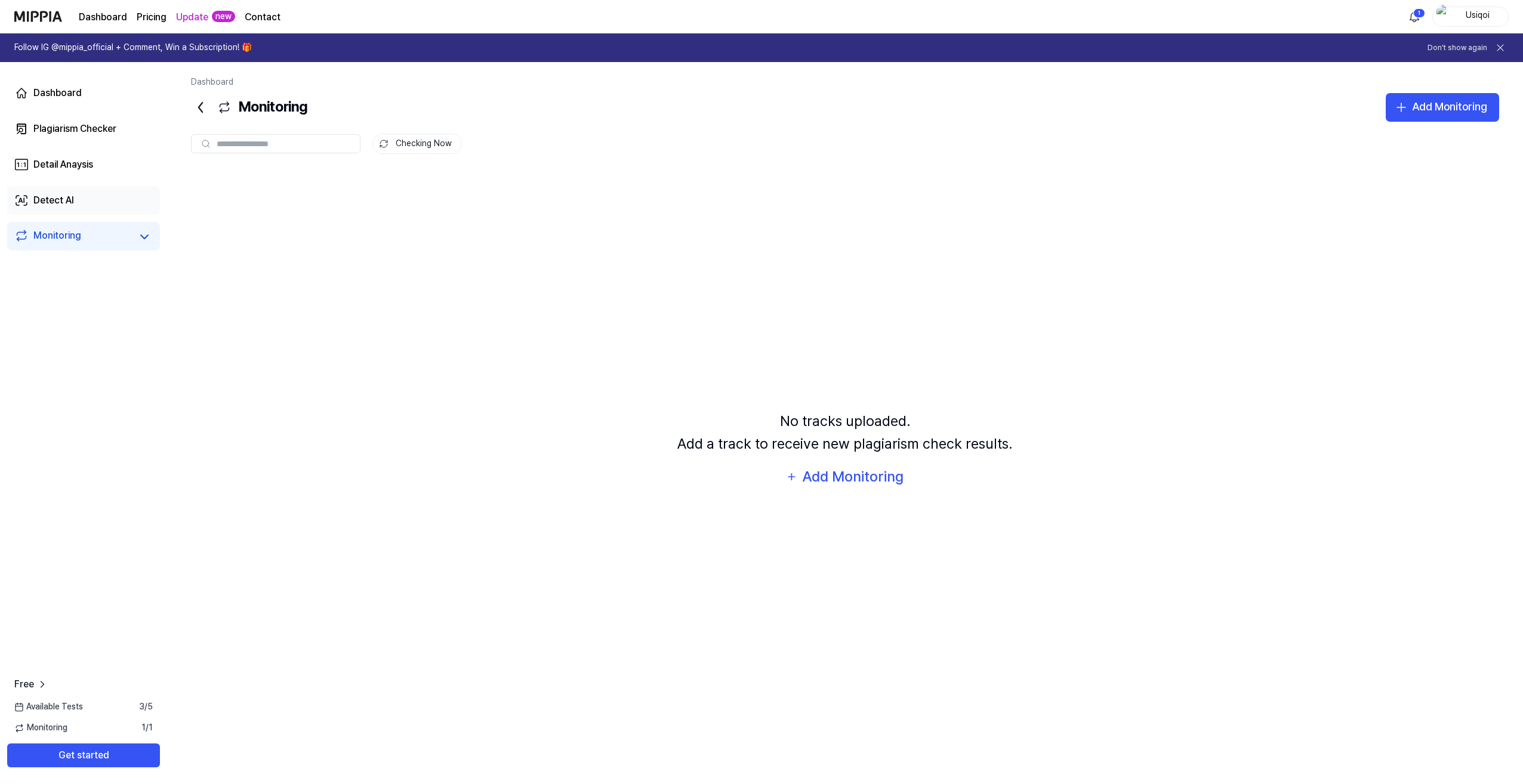
click at [102, 205] on link "Detect AI" at bounding box center [83, 200] width 153 height 29
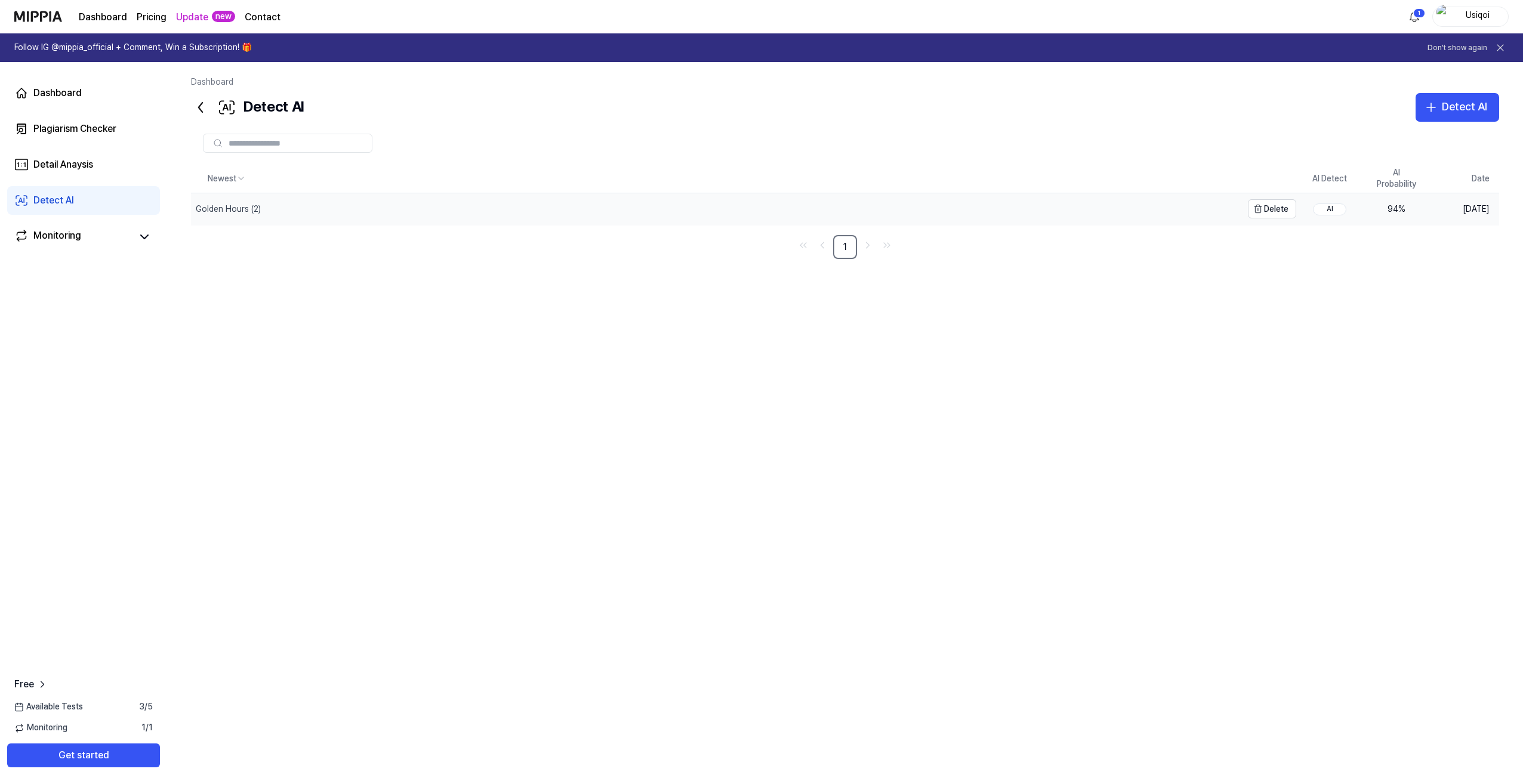
click at [288, 209] on div "Golden Hours (2)" at bounding box center [716, 209] width 1051 height 31
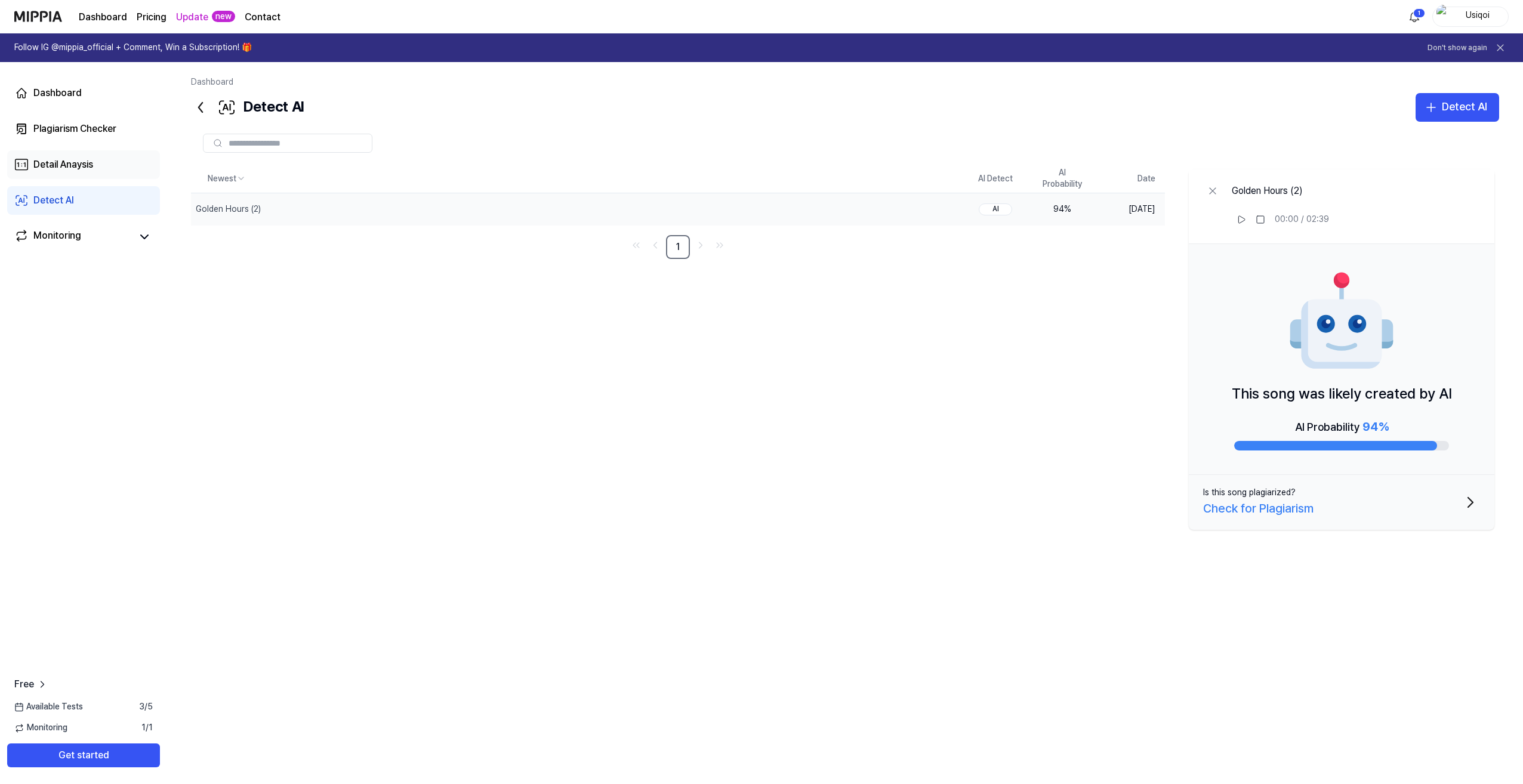
click at [71, 167] on div "Detail Anaysis" at bounding box center [63, 165] width 60 height 14
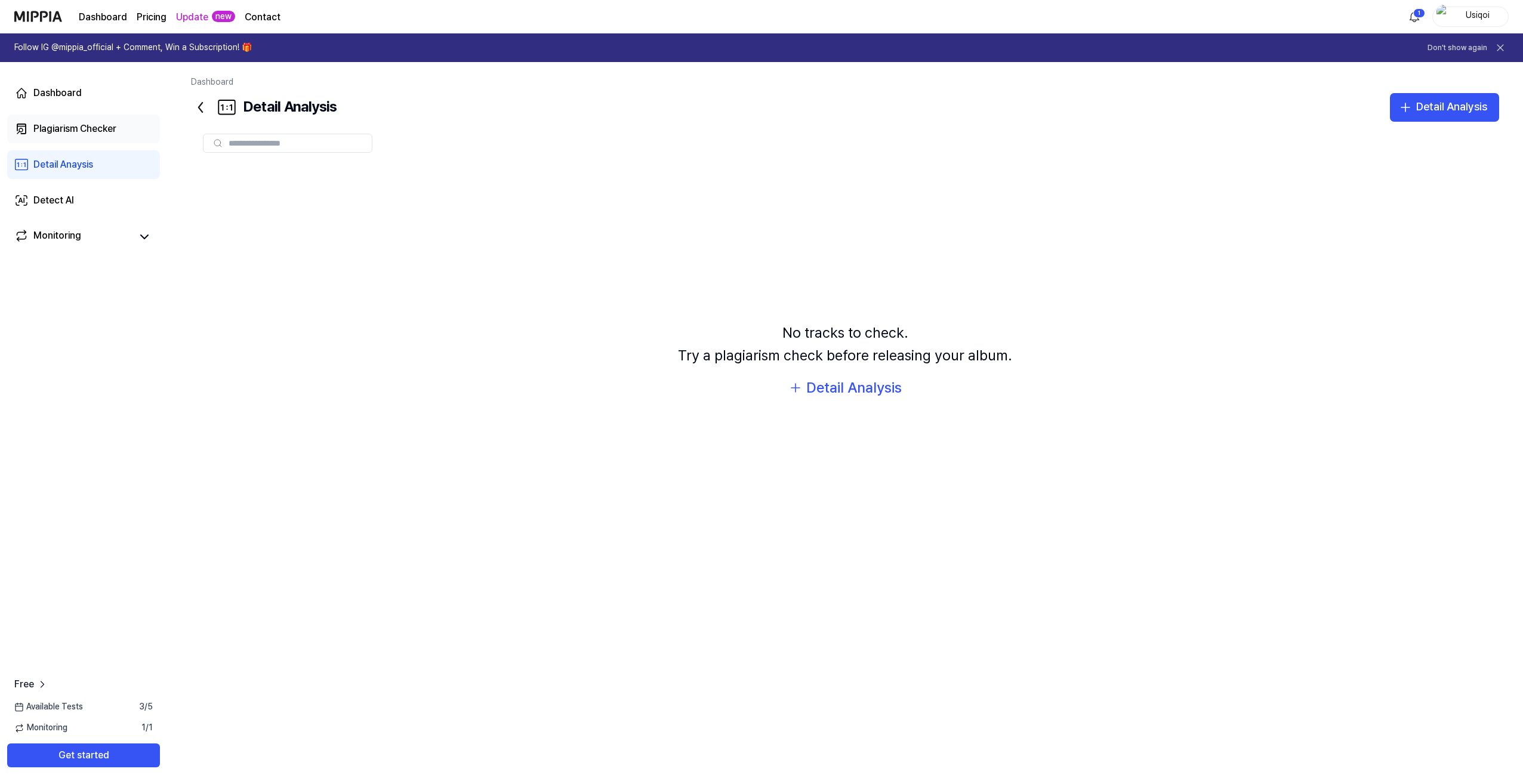
click at [77, 136] on div "Plagiarism Checker" at bounding box center [75, 129] width 83 height 14
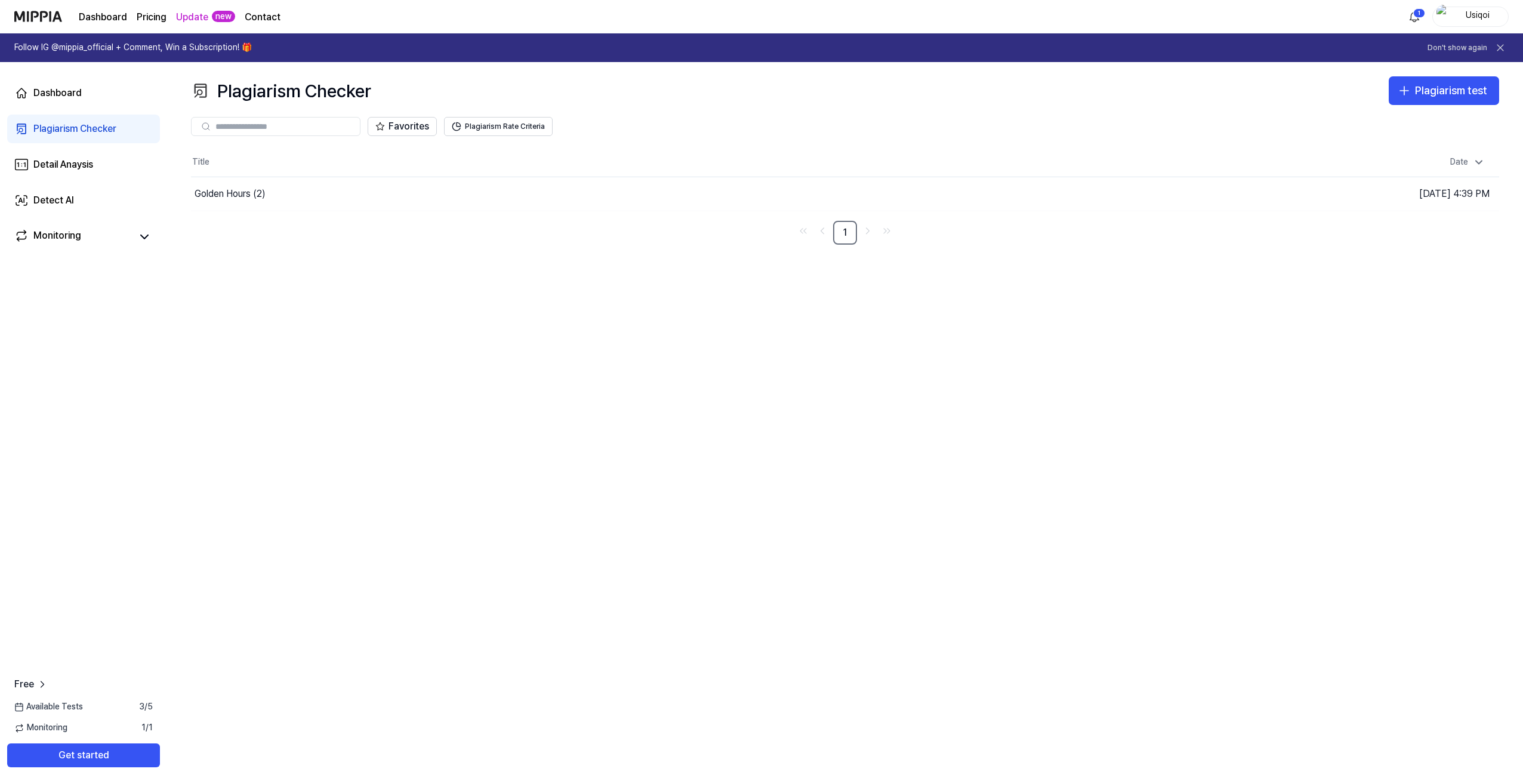
click at [358, 160] on th "Title" at bounding box center [681, 163] width 981 height 29
click at [60, 197] on div "Detect AI" at bounding box center [53, 200] width 41 height 14
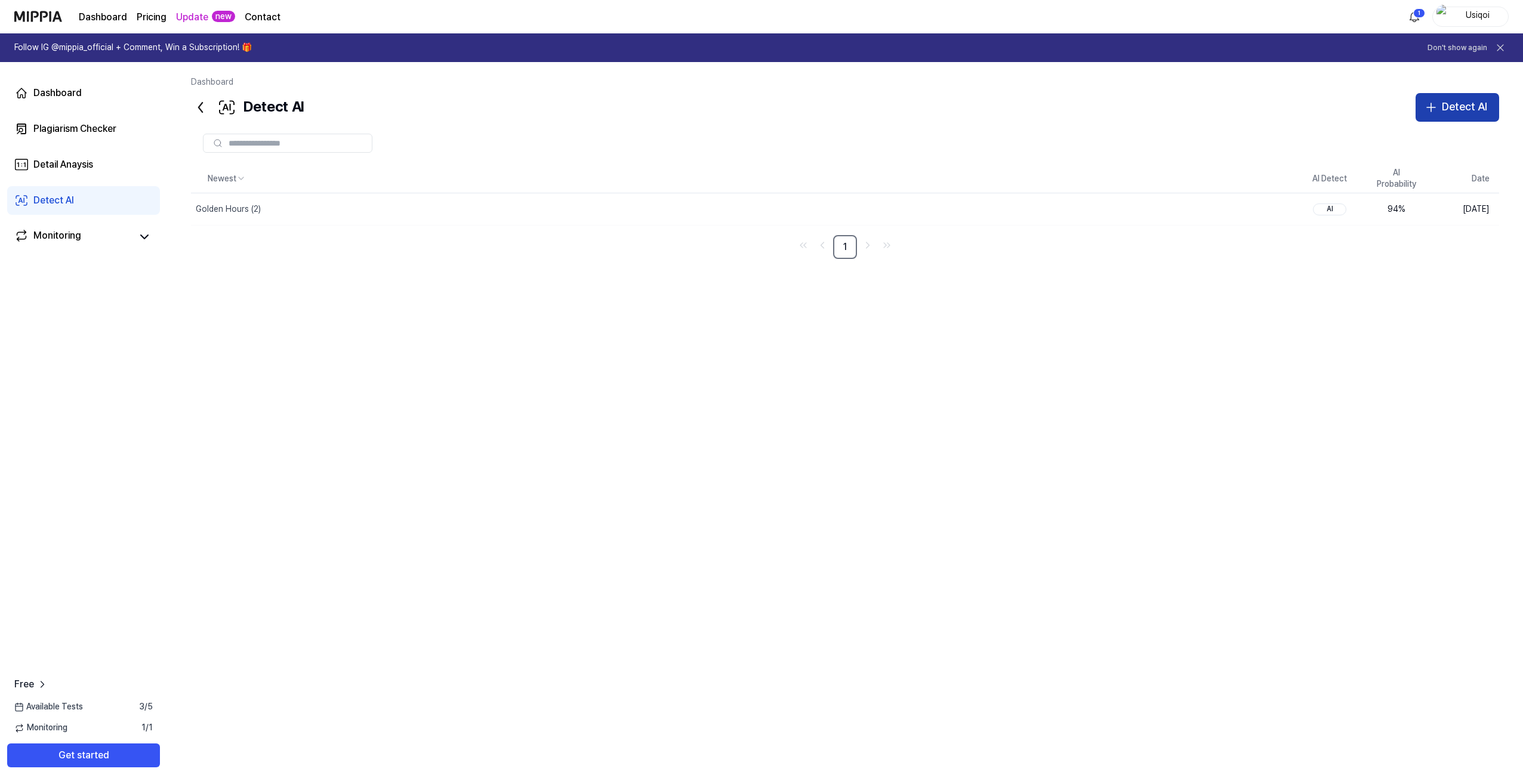
click at [1461, 110] on div "Detect AI" at bounding box center [1464, 107] width 45 height 18
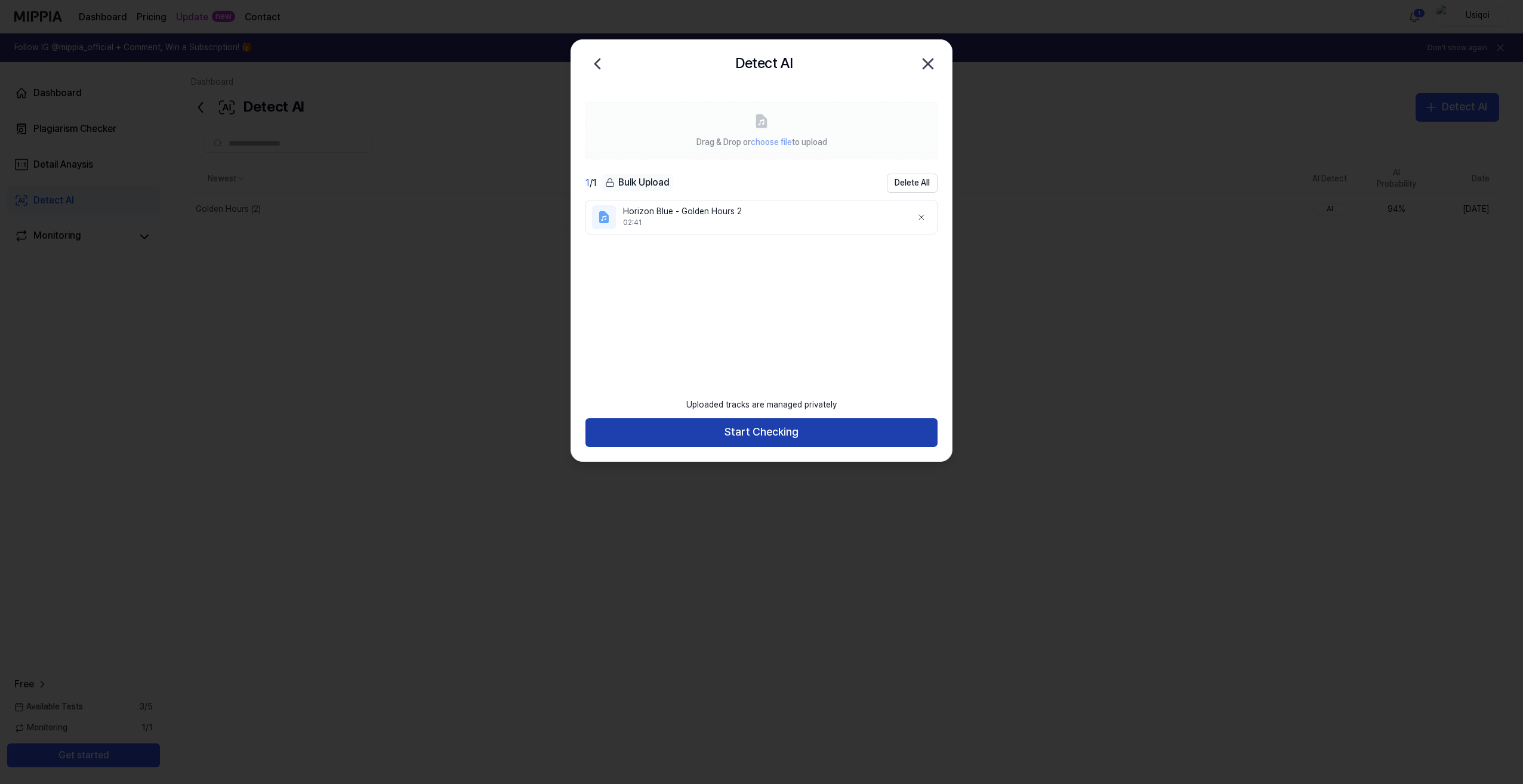
click at [760, 439] on button "Start Checking" at bounding box center [762, 433] width 352 height 29
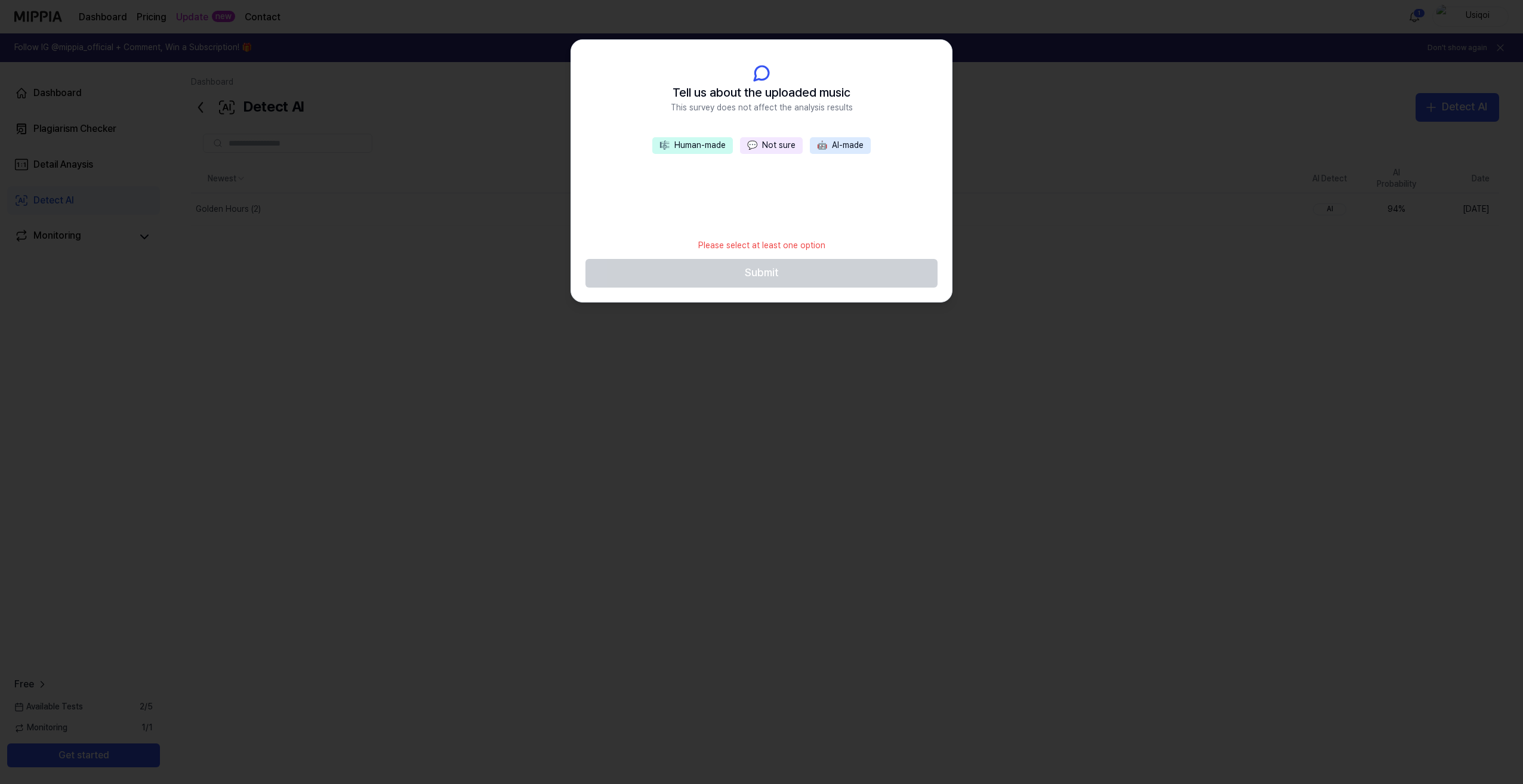
click at [693, 148] on button "🎼 Human-made" at bounding box center [692, 145] width 80 height 17
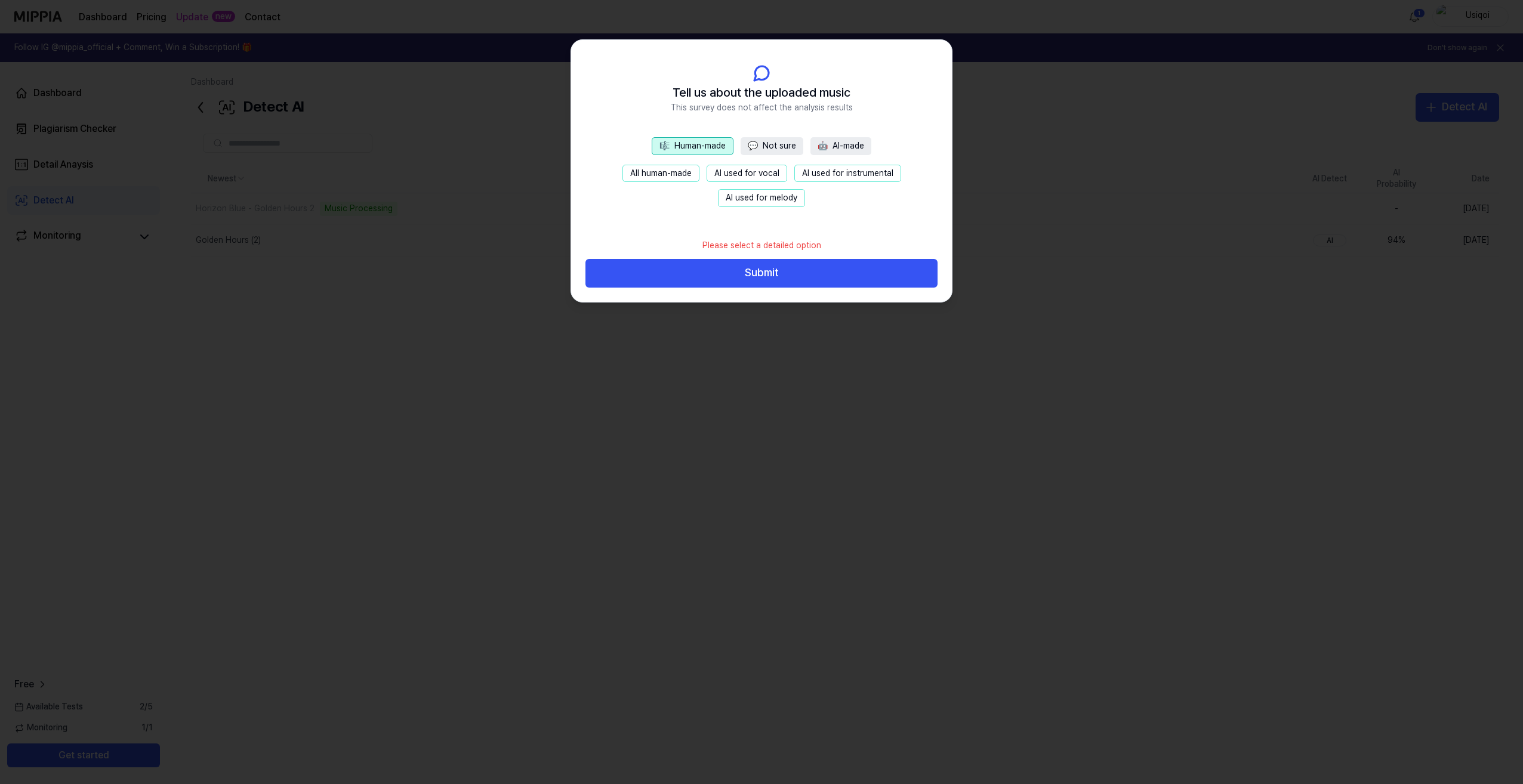
click at [749, 173] on button "AI used for vocal" at bounding box center [746, 173] width 80 height 18
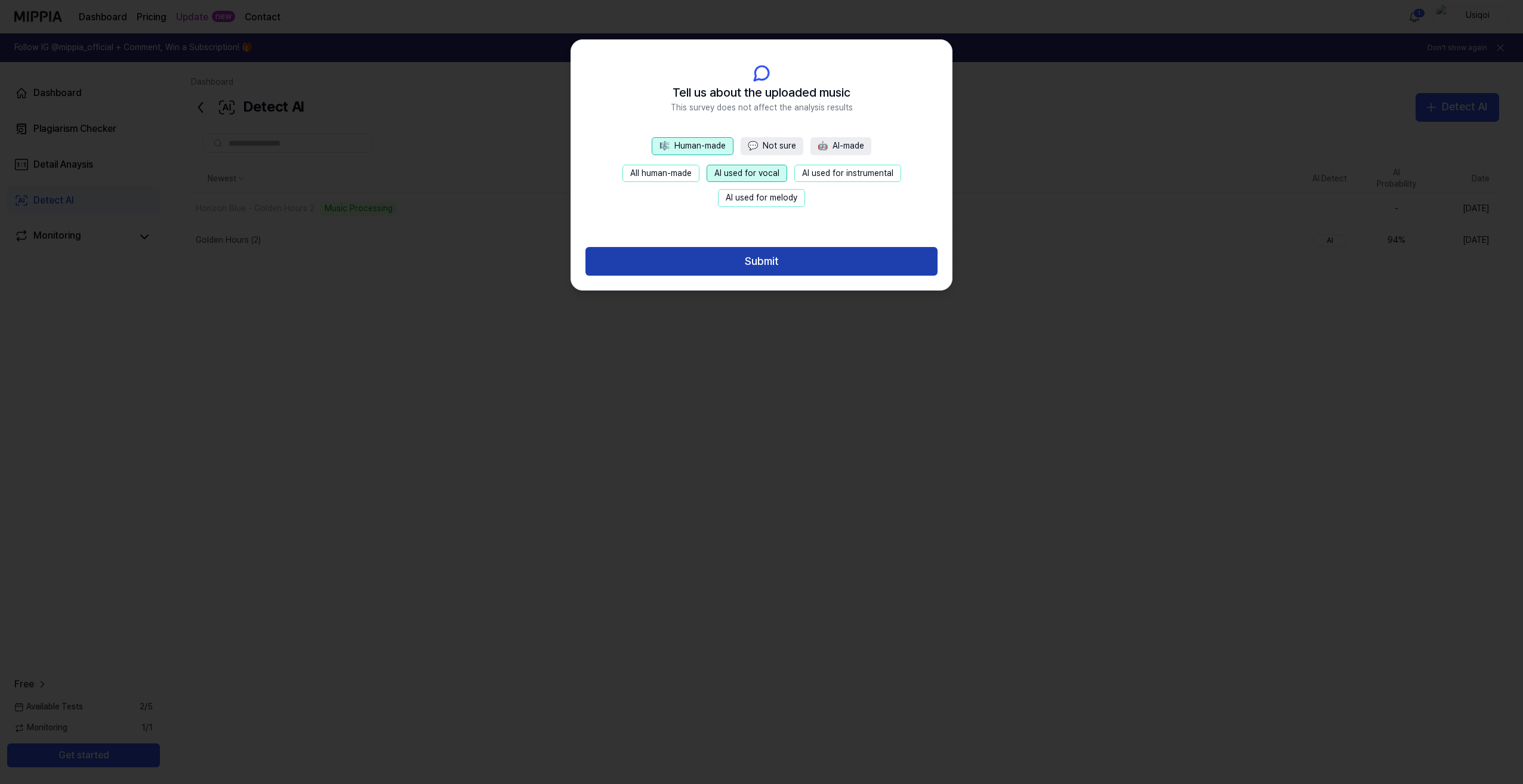
click at [765, 258] on button "Submit" at bounding box center [762, 261] width 352 height 29
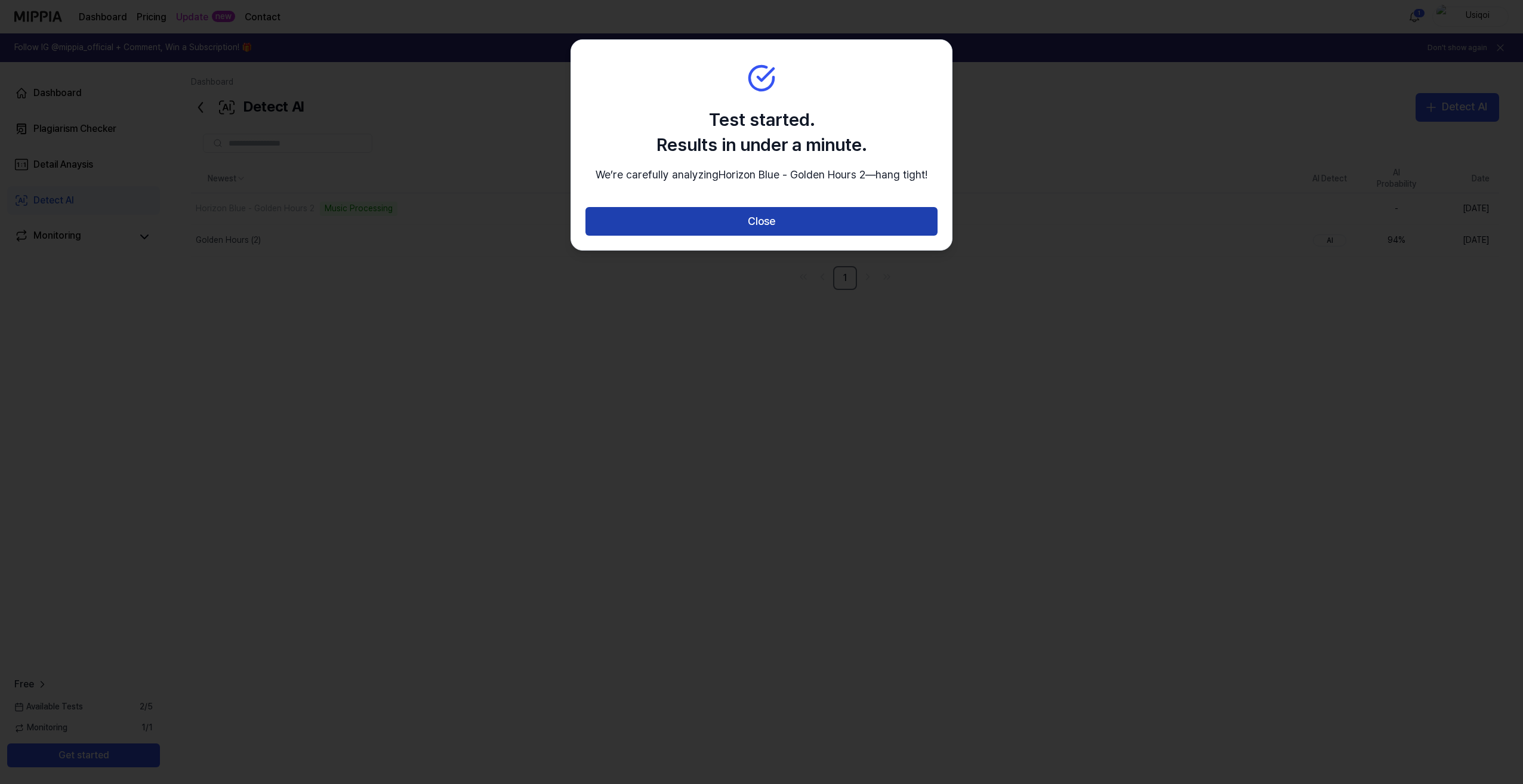
click at [770, 236] on button "Close" at bounding box center [762, 222] width 352 height 29
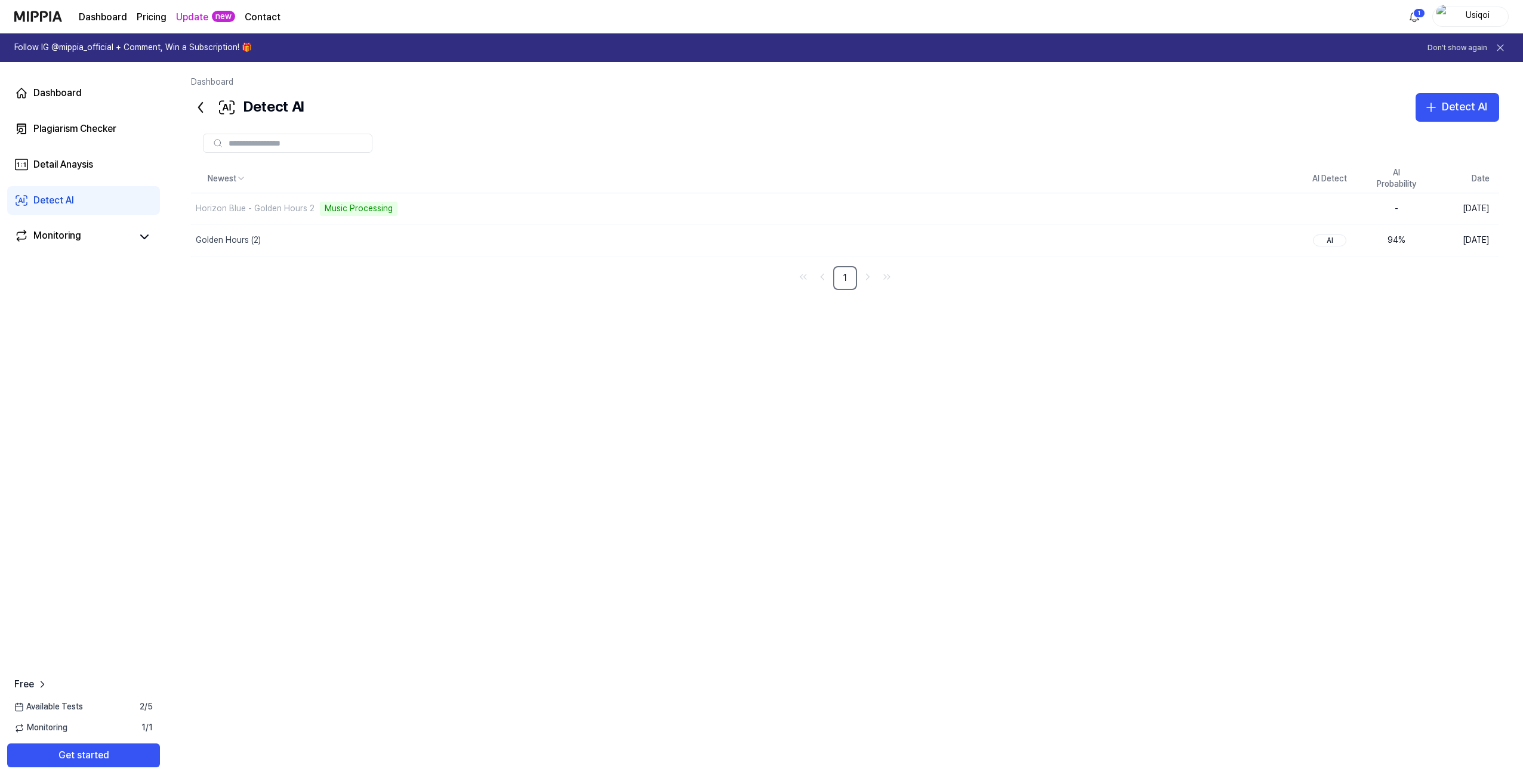
click at [501, 341] on div "Newest AI Detect AI Probability Date Horizon Blue - Golden Hours 2 Music Proces…" at bounding box center [845, 419] width 1308 height 509
drag, startPoint x: 393, startPoint y: 408, endPoint x: 362, endPoint y: 374, distance: 46.0
click at [393, 408] on div "Newest AI Detect AI Probability Date Horizon Blue - Golden Hours 2 Music Proces…" at bounding box center [845, 419] width 1308 height 509
click at [361, 215] on div "Horizon Blue - Golden Hours 2" at bounding box center [716, 209] width 1051 height 31
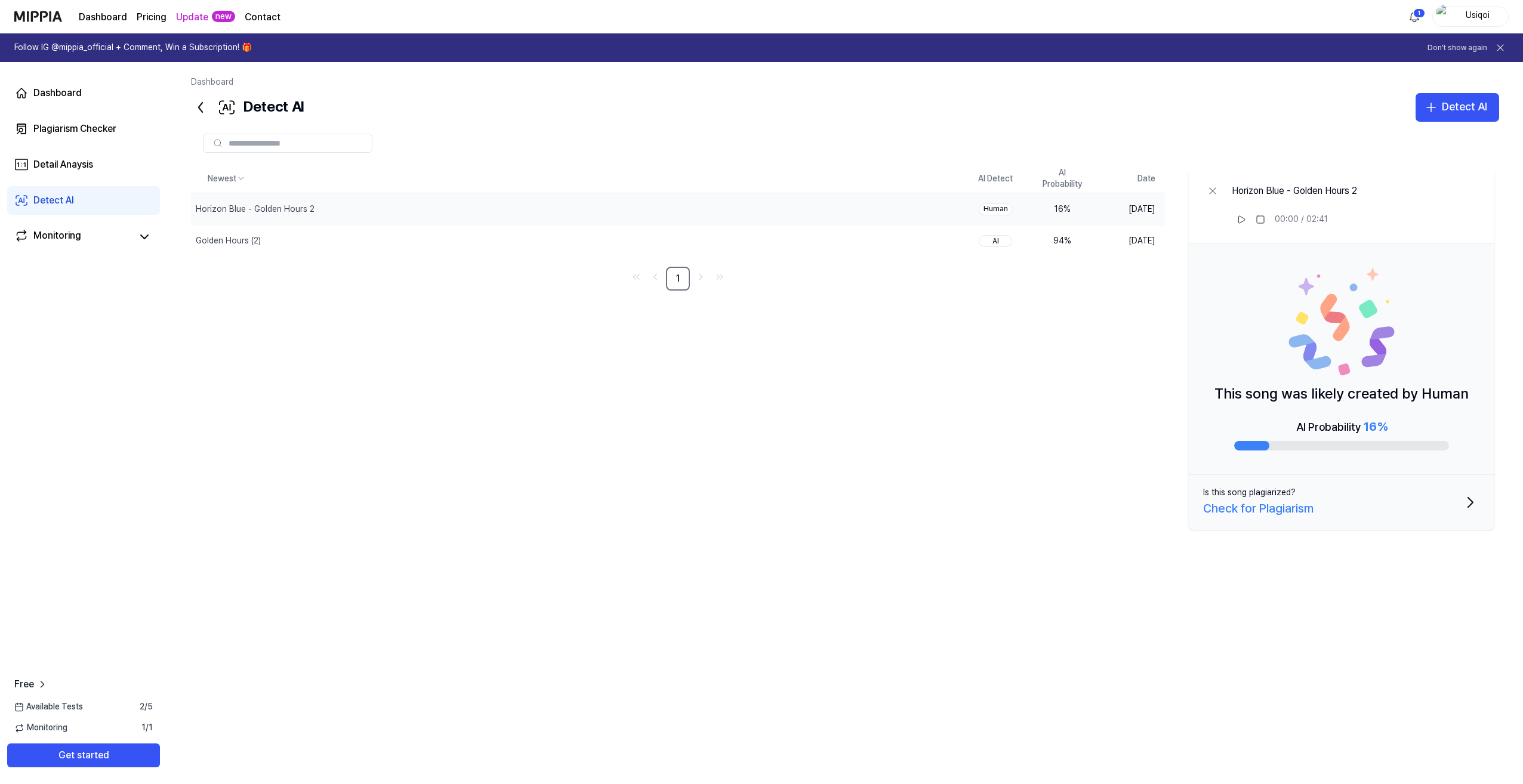
click at [946, 385] on div "Newest AI Detect AI Probability Date Horizon Blue - Golden Hours 2 Delete Human…" at bounding box center [845, 419] width 1308 height 509
